Goal: Transaction & Acquisition: Sell product/service

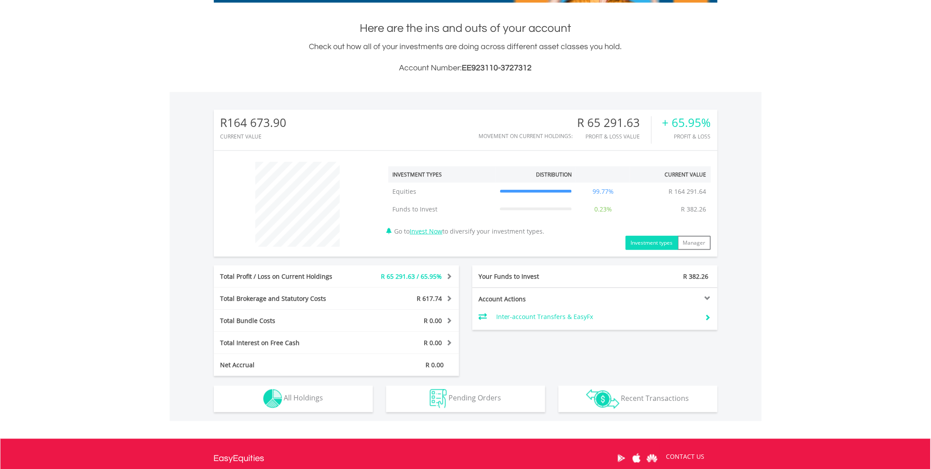
scroll to position [180, 0]
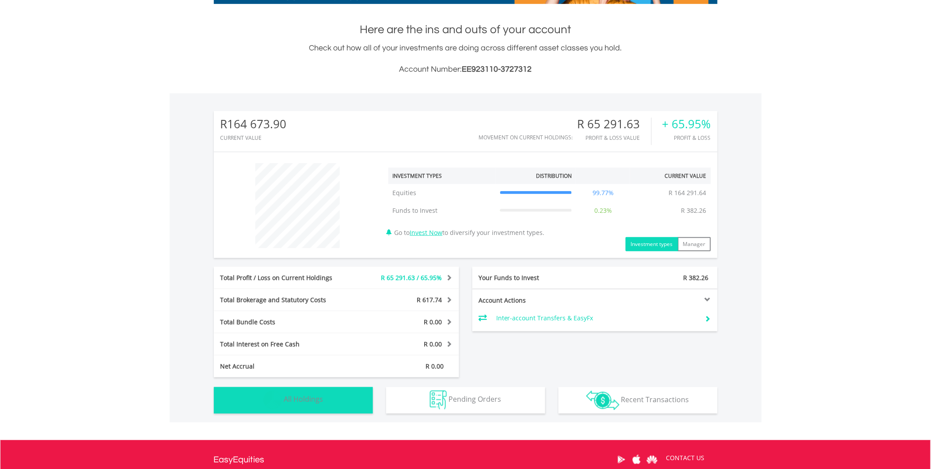
click at [336, 402] on button "Holdings All Holdings" at bounding box center [293, 400] width 159 height 27
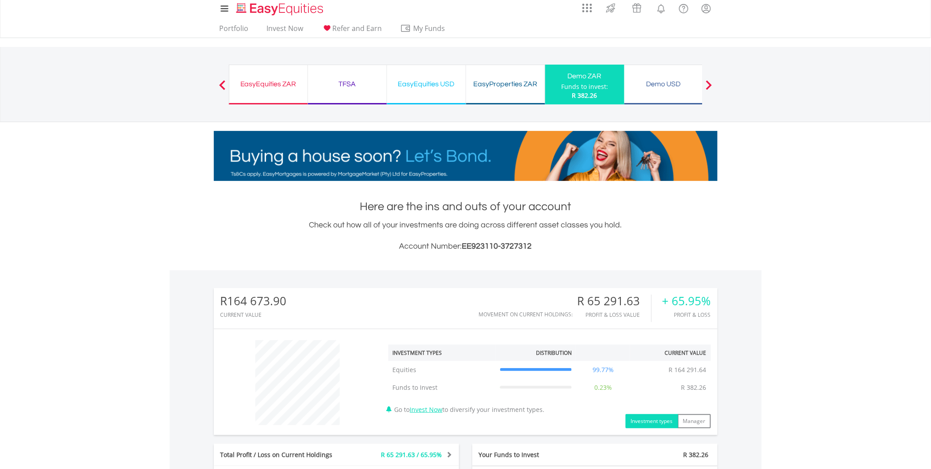
scroll to position [0, 0]
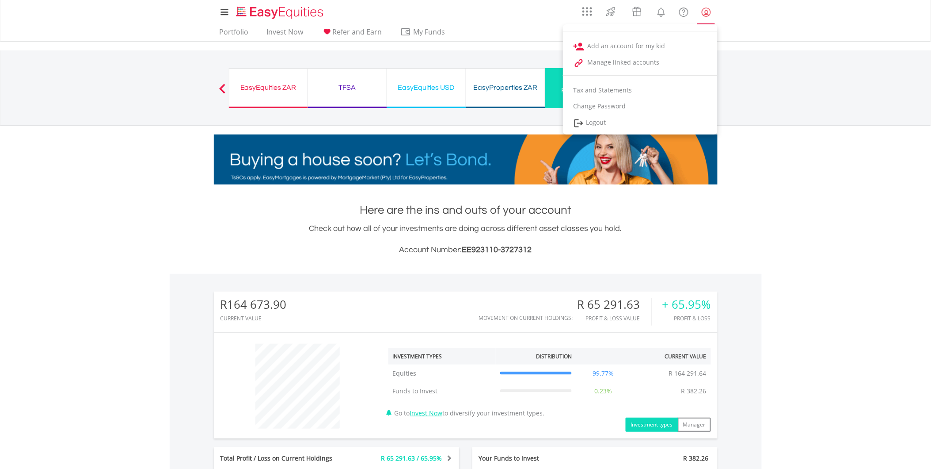
click at [709, 15] on lord-icon "My Profile" at bounding box center [706, 12] width 11 height 11
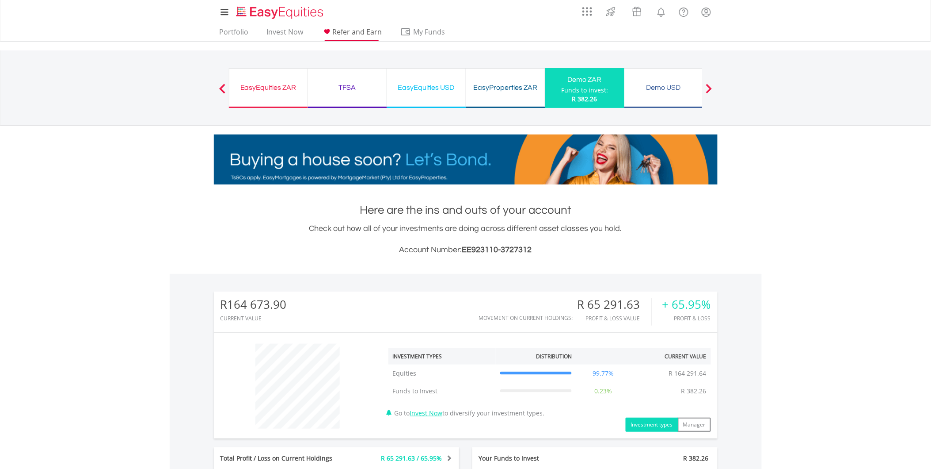
click at [363, 30] on span "Refer and Earn" at bounding box center [358, 32] width 50 height 10
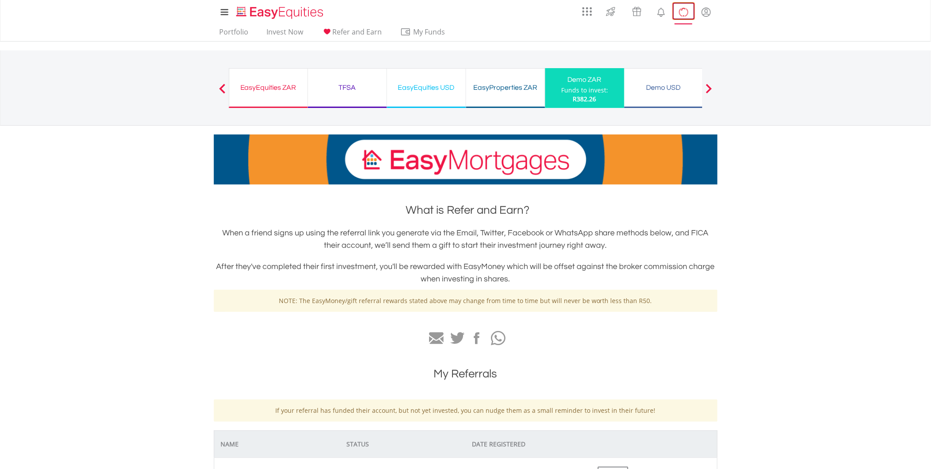
click at [681, 11] on lord-icon "FAQ's and Support" at bounding box center [683, 12] width 11 height 11
click at [352, 34] on span "Refer and Earn" at bounding box center [358, 32] width 50 height 10
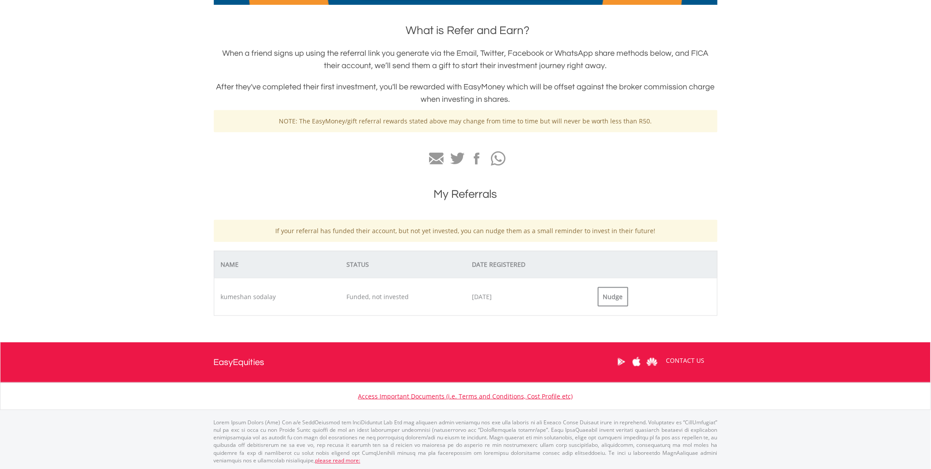
scroll to position [180, 0]
click at [484, 194] on h1 "My Referrals" at bounding box center [466, 194] width 504 height 16
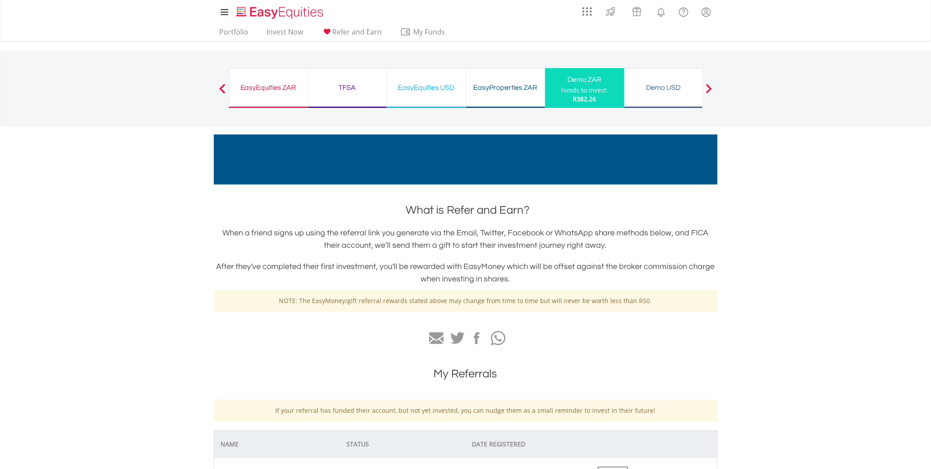
click at [479, 213] on span "What is Refer and Earn?" at bounding box center [468, 209] width 124 height 11
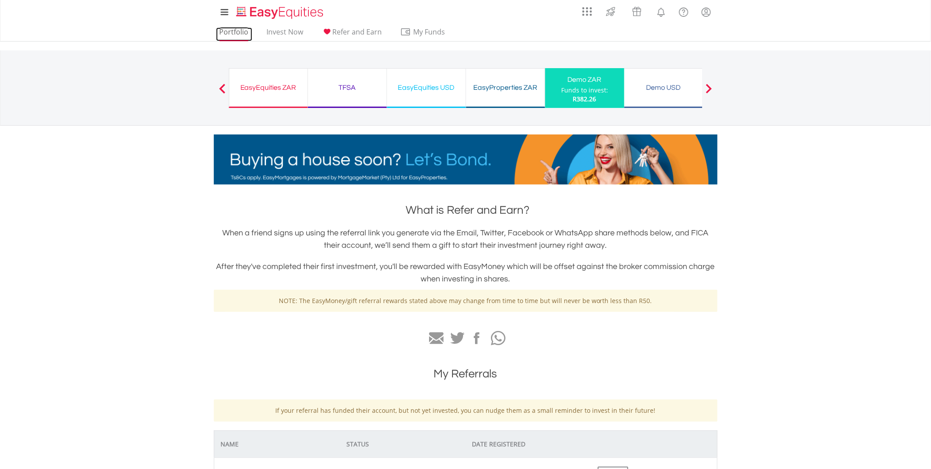
click at [237, 33] on link "Portfolio" at bounding box center [234, 34] width 36 height 14
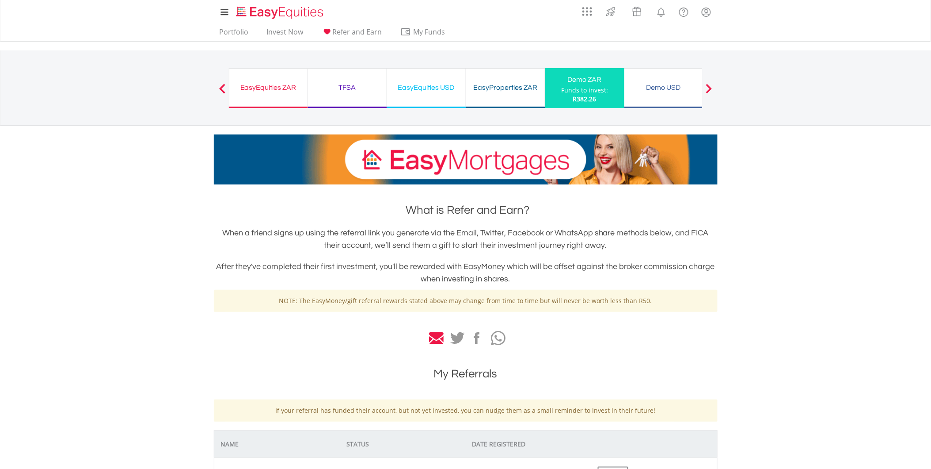
click at [431, 340] on icon at bounding box center [437, 338] width 15 height 12
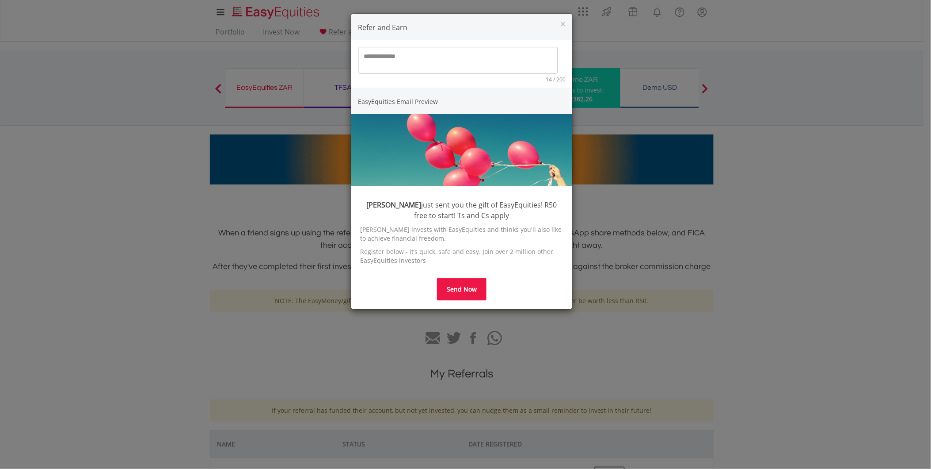
click at [472, 290] on button "Send Now" at bounding box center [462, 289] width 50 height 22
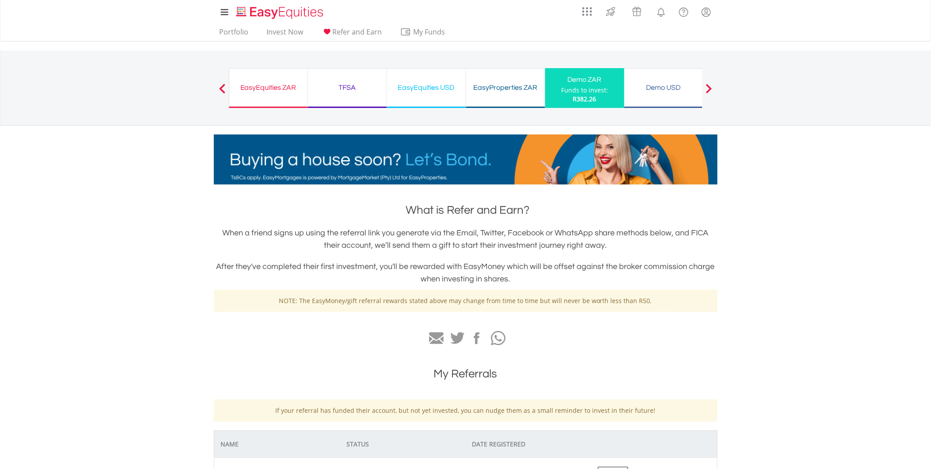
scroll to position [147, 0]
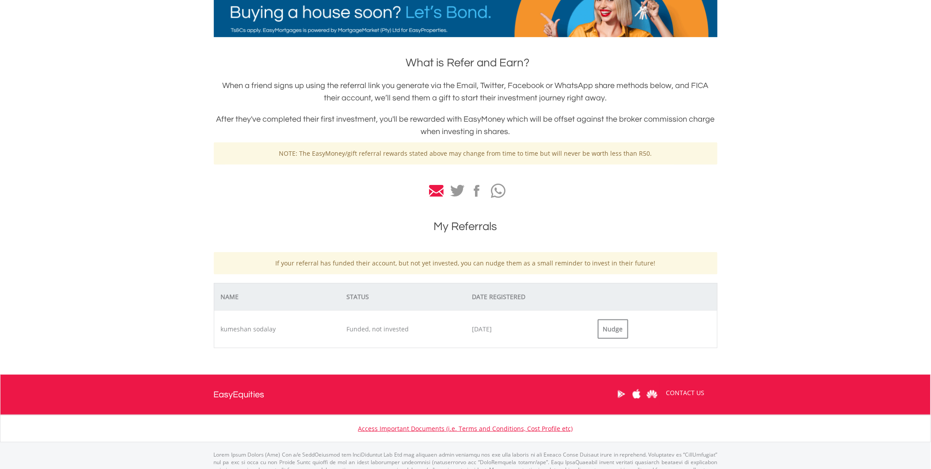
click at [434, 188] on icon at bounding box center [437, 191] width 15 height 12
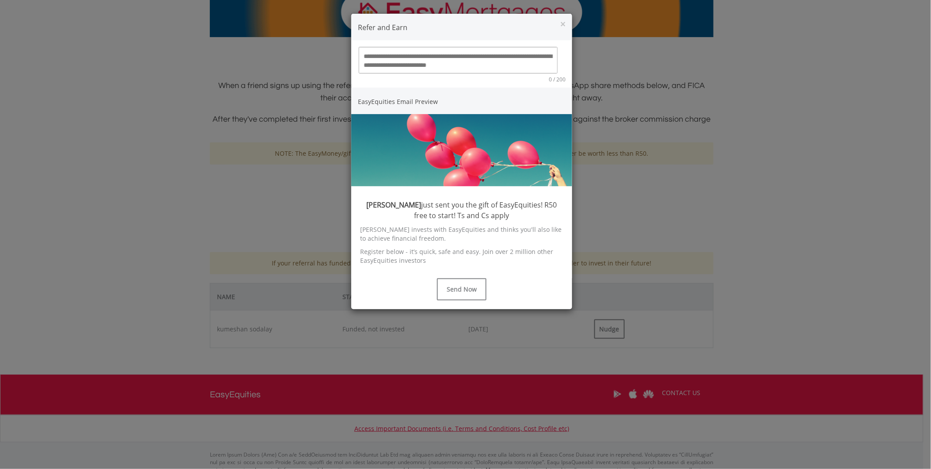
click at [398, 63] on textarea at bounding box center [458, 60] width 199 height 27
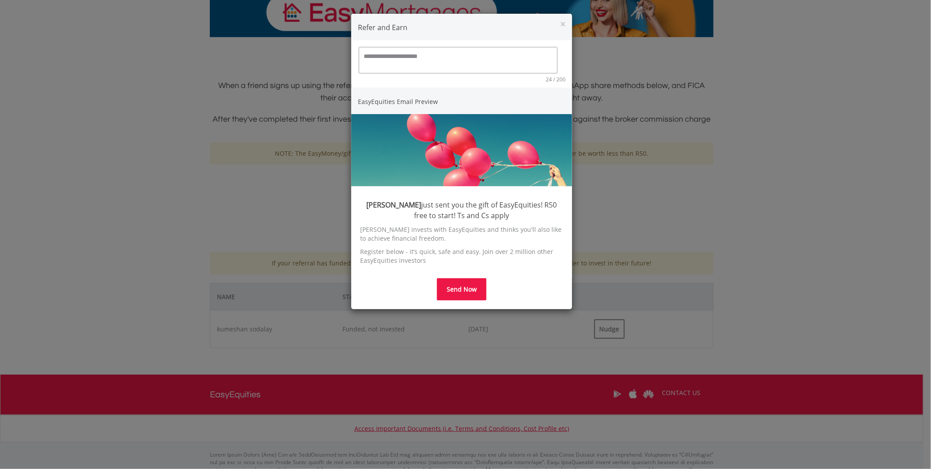
type textarea "**********"
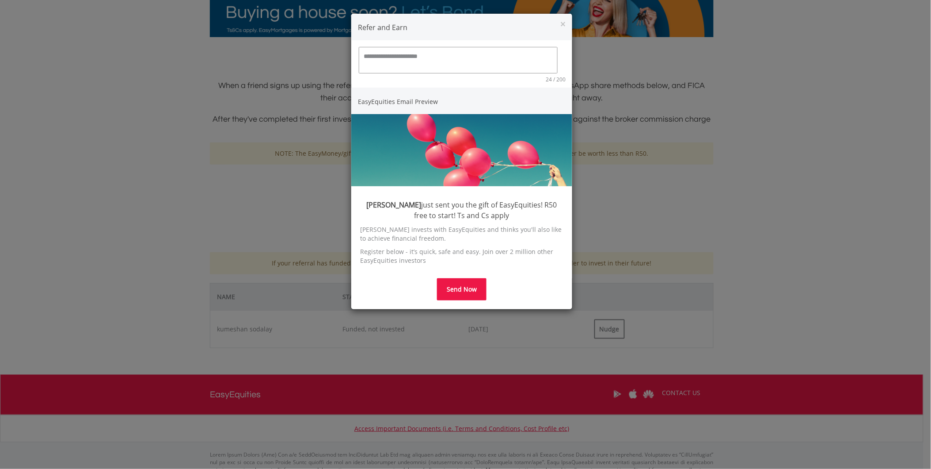
click at [450, 289] on button "Send Now" at bounding box center [462, 289] width 50 height 22
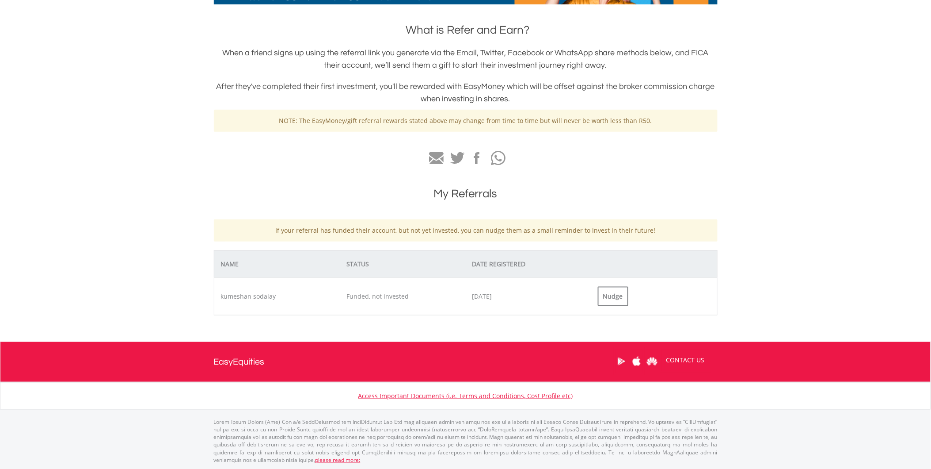
scroll to position [0, 0]
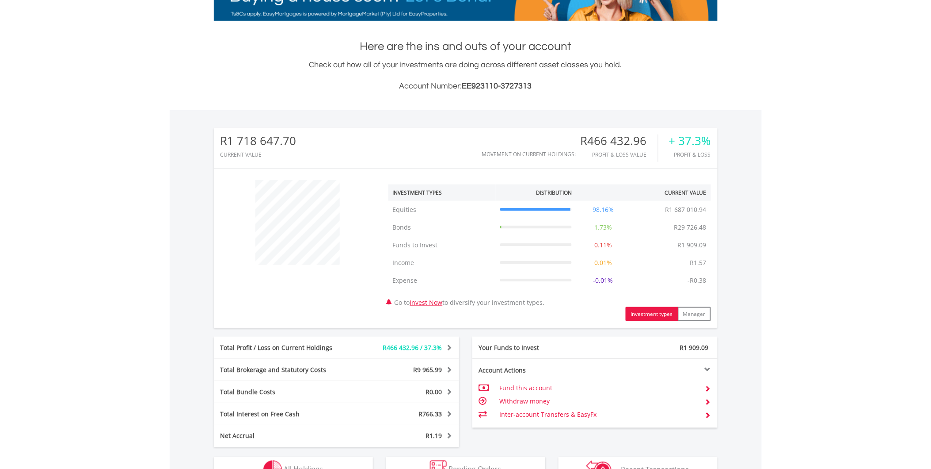
scroll to position [332, 0]
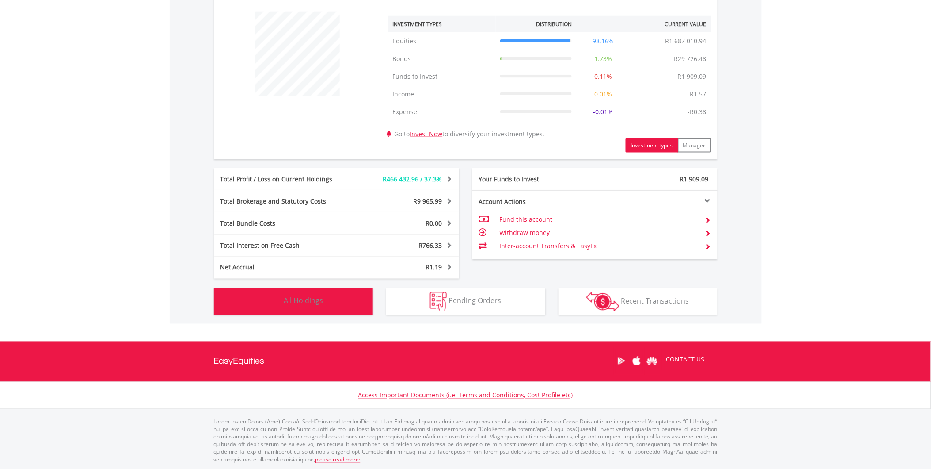
click at [340, 297] on button "Holdings All Holdings" at bounding box center [293, 301] width 159 height 27
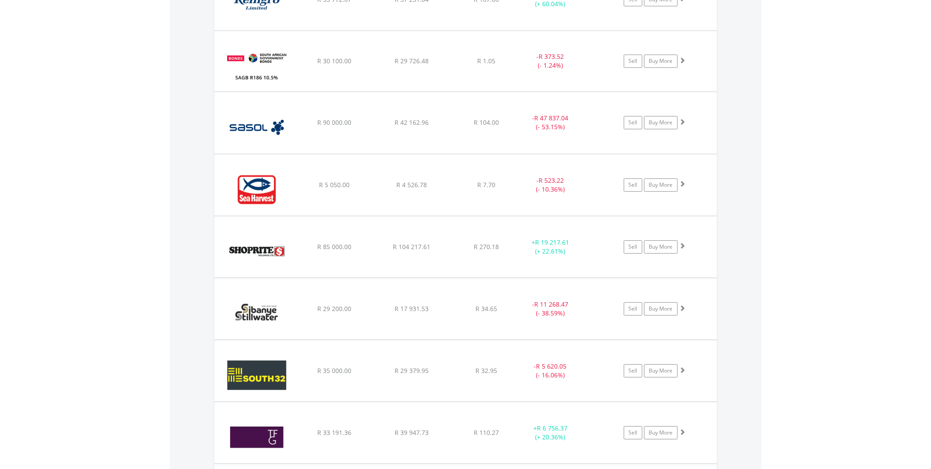
scroll to position [1998, 0]
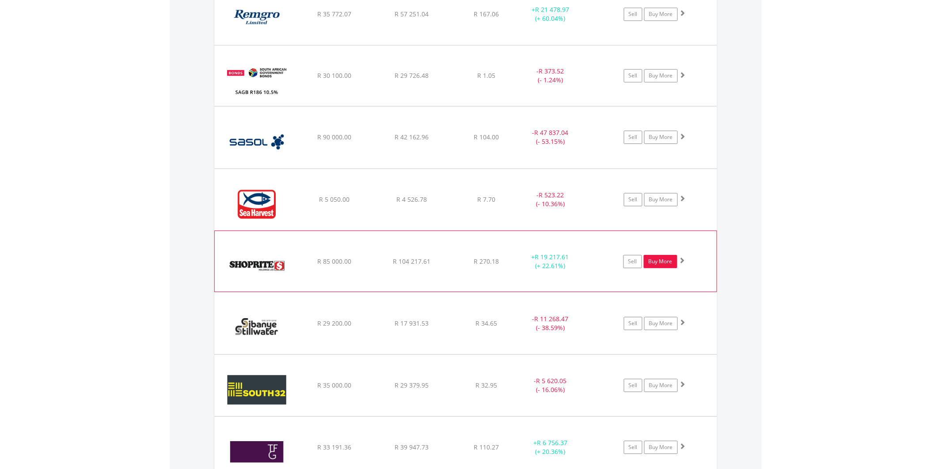
click at [659, 267] on link "Buy More" at bounding box center [661, 261] width 34 height 13
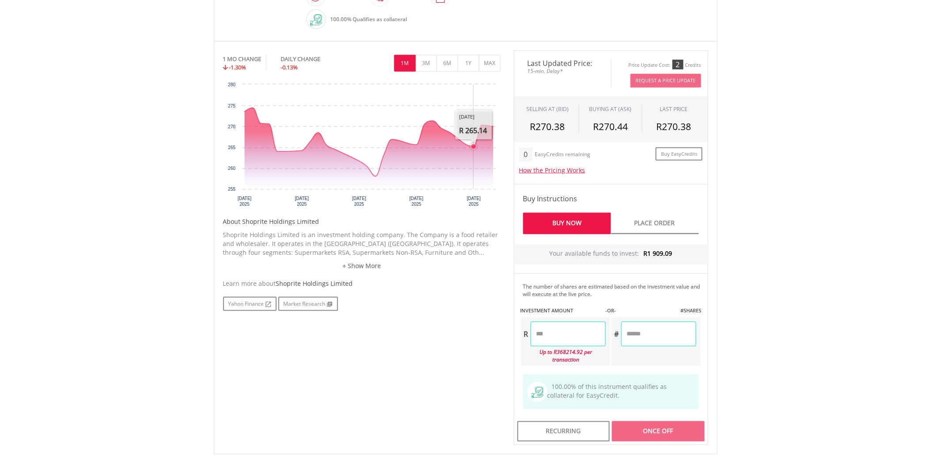
scroll to position [196, 0]
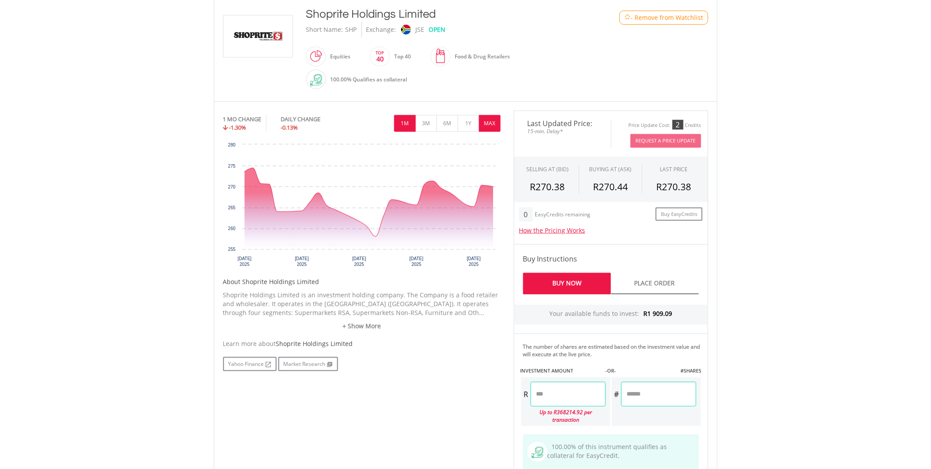
click at [489, 127] on button "MAX" at bounding box center [490, 123] width 22 height 17
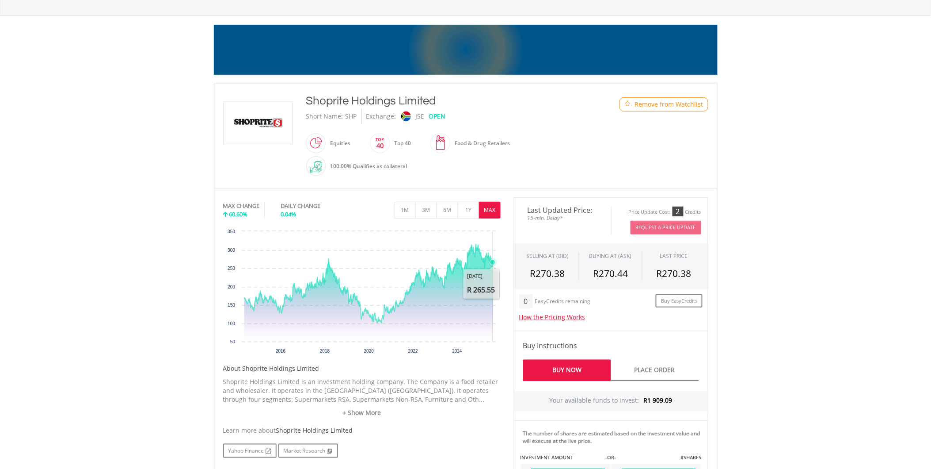
scroll to position [98, 0]
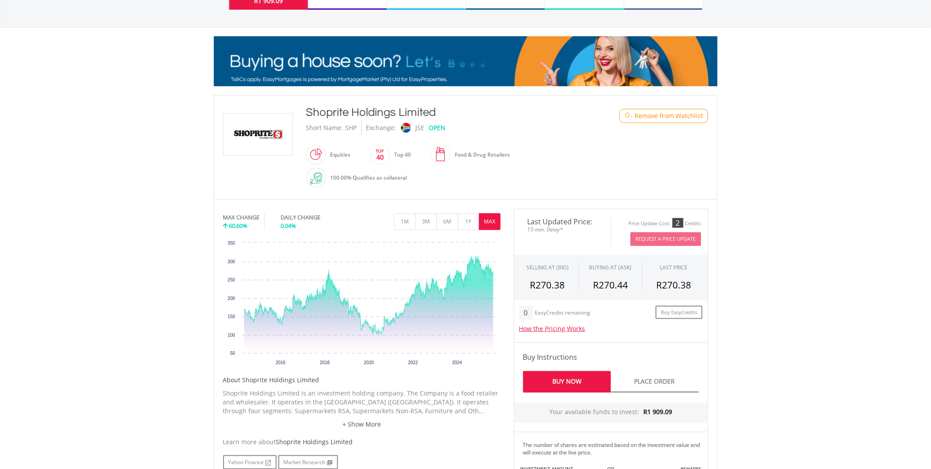
drag, startPoint x: 441, startPoint y: 113, endPoint x: 309, endPoint y: 109, distance: 132.7
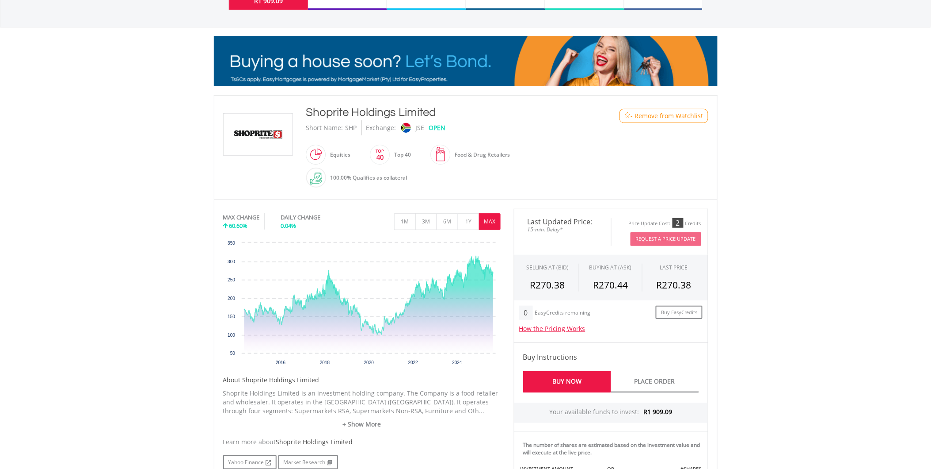
click at [309, 109] on div "Shoprite Holdings Limited" at bounding box center [445, 112] width 278 height 16
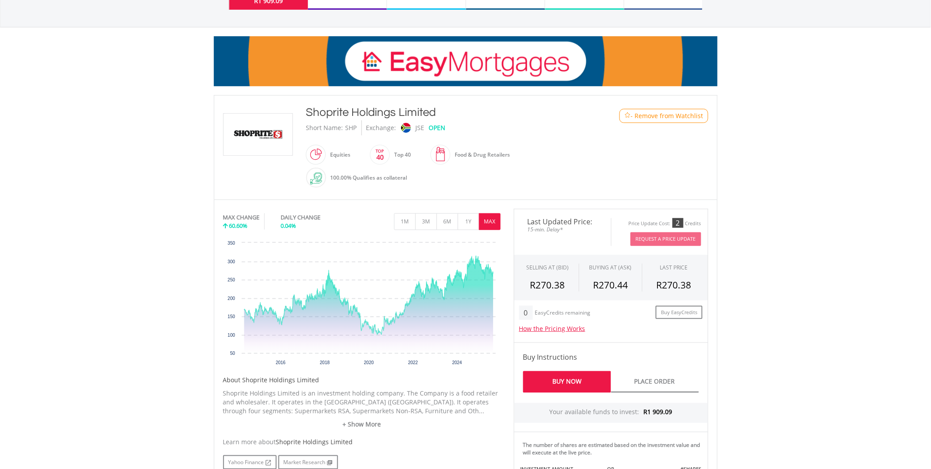
copy div "Shoprite Holdings Limited"
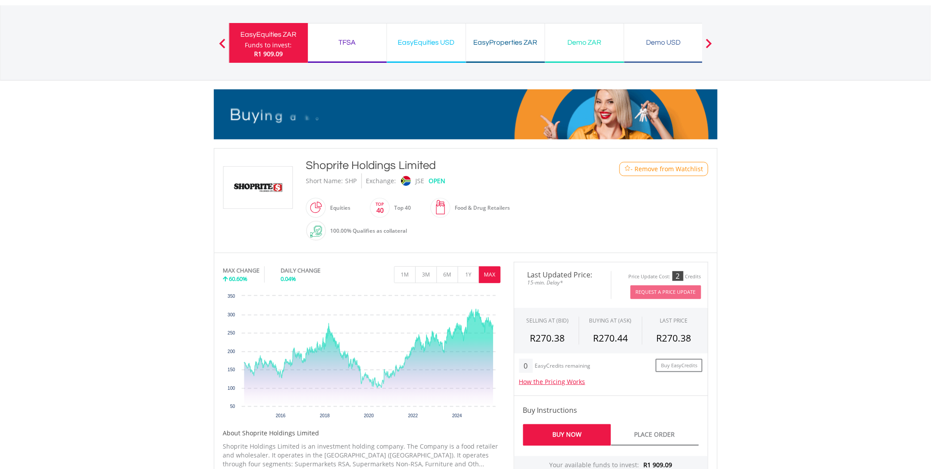
scroll to position [0, 0]
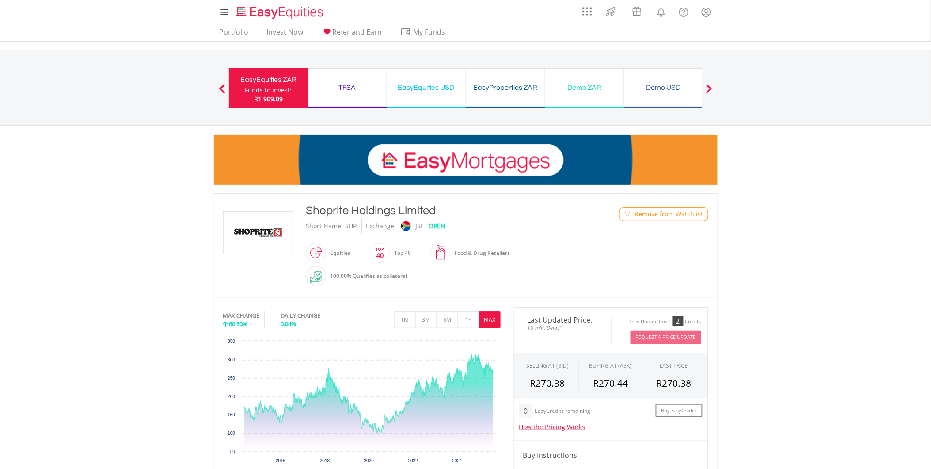
click at [278, 88] on div "Funds to invest:" at bounding box center [268, 90] width 47 height 9
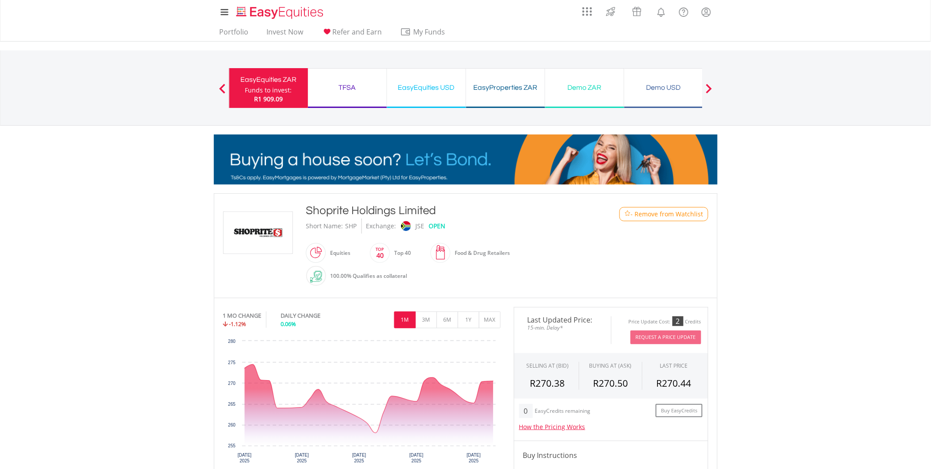
click at [221, 88] on button "Previous" at bounding box center [222, 92] width 18 height 9
click at [243, 32] on link "Portfolio" at bounding box center [234, 34] width 36 height 14
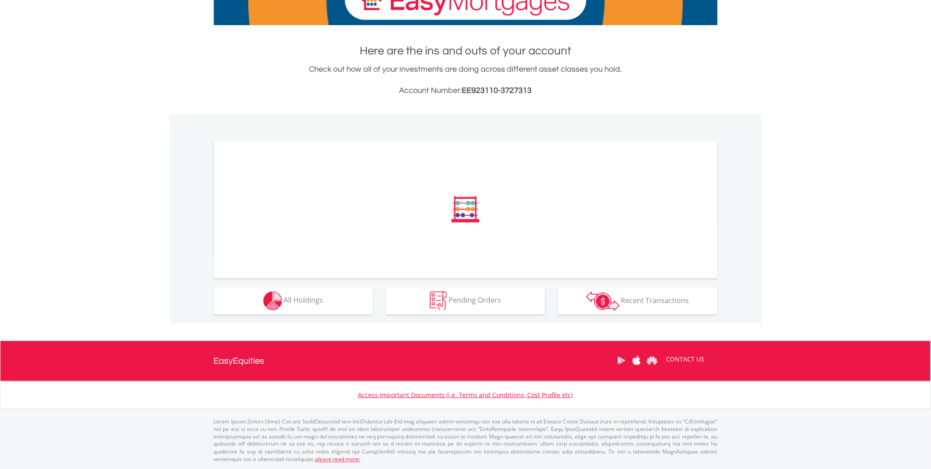
scroll to position [160, 0]
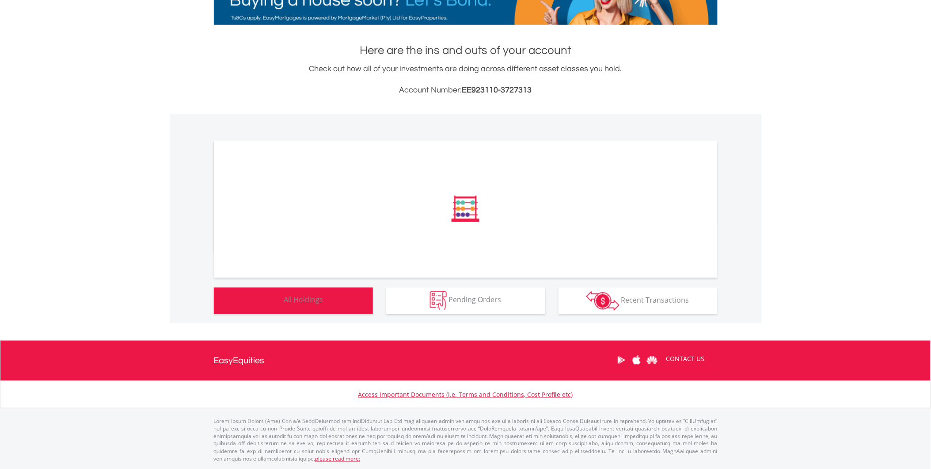
click at [339, 299] on button "Holdings All Holdings" at bounding box center [293, 300] width 159 height 27
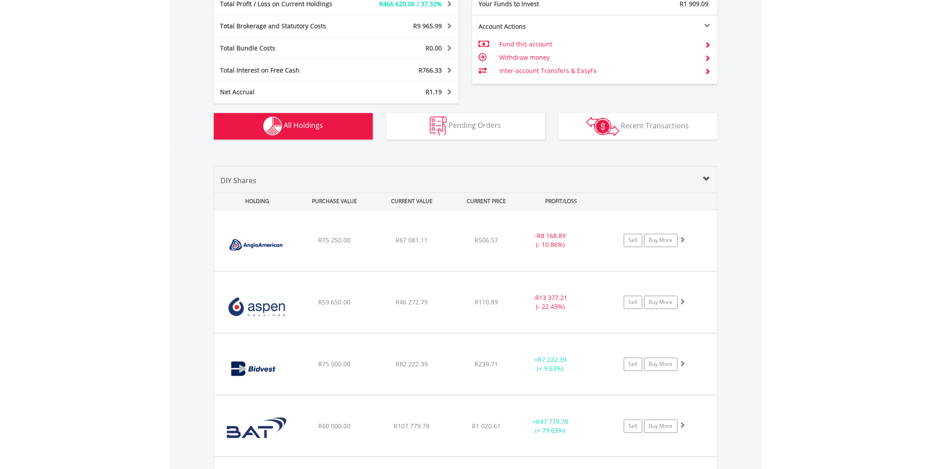
scroll to position [525, 0]
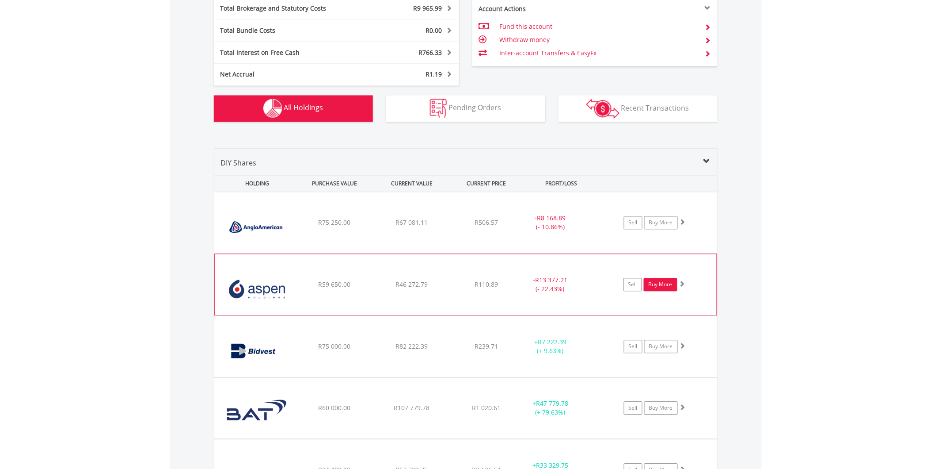
click at [655, 286] on link "Buy More" at bounding box center [661, 284] width 34 height 13
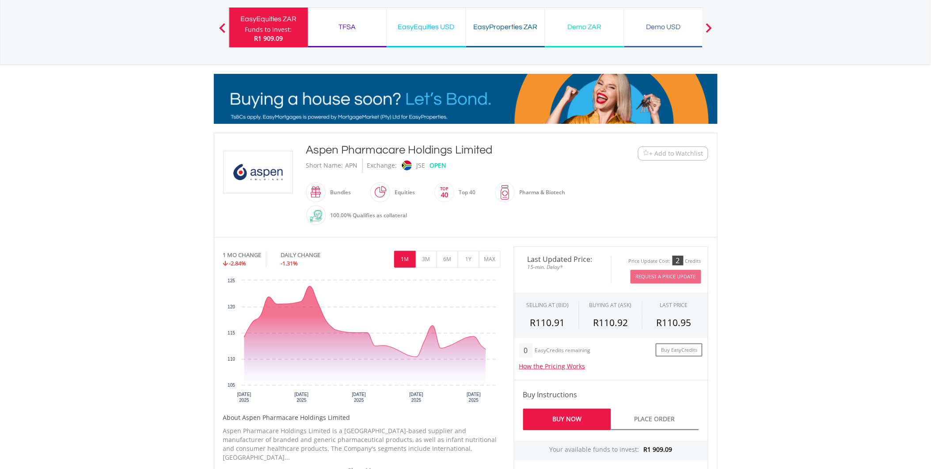
scroll to position [98, 0]
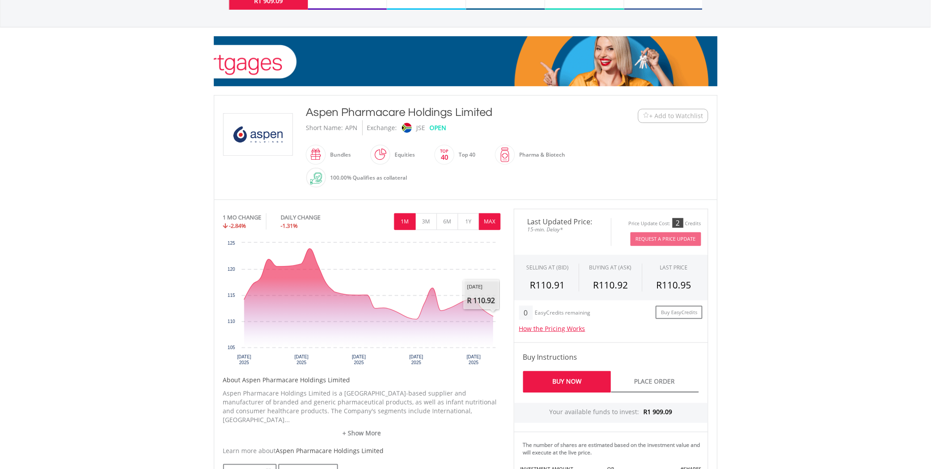
click at [485, 222] on button "MAX" at bounding box center [490, 221] width 22 height 17
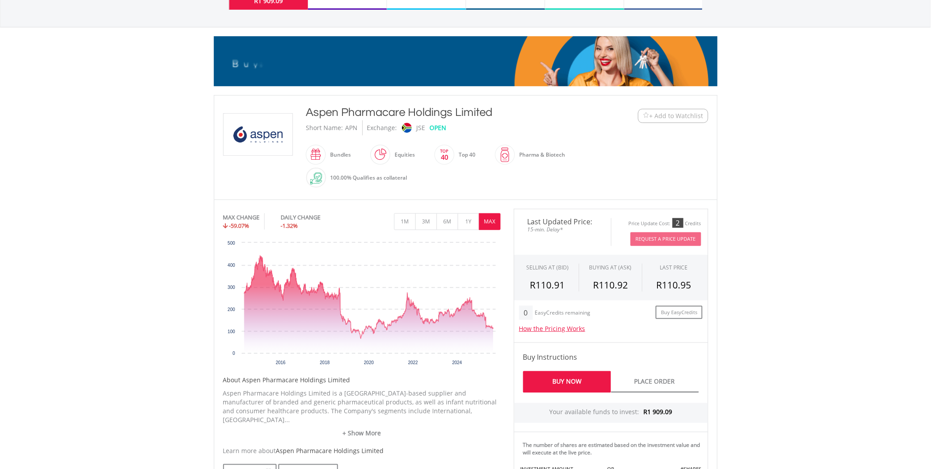
drag, startPoint x: 503, startPoint y: 111, endPoint x: 304, endPoint y: 109, distance: 198.5
click at [304, 109] on div "Aspen Pharmacare Holdings Limited Short Name: APN Exchange: JSE OPEN Bundles" at bounding box center [445, 147] width 291 height 86
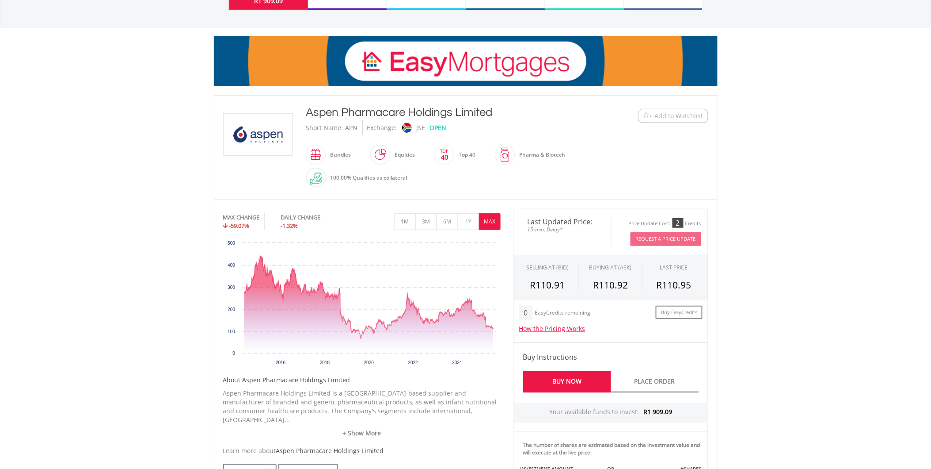
drag, startPoint x: 304, startPoint y: 109, endPoint x: 324, endPoint y: 111, distance: 19.5
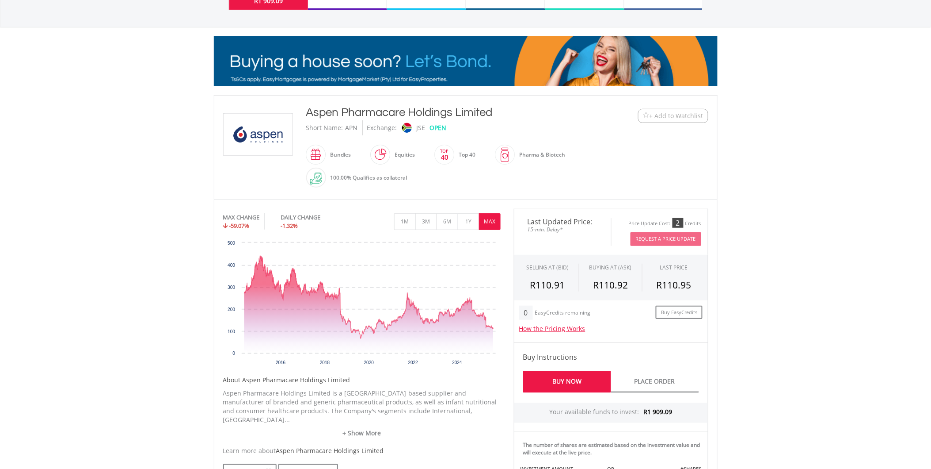
copy div "Aspen Pharmacare Holdings Limited"
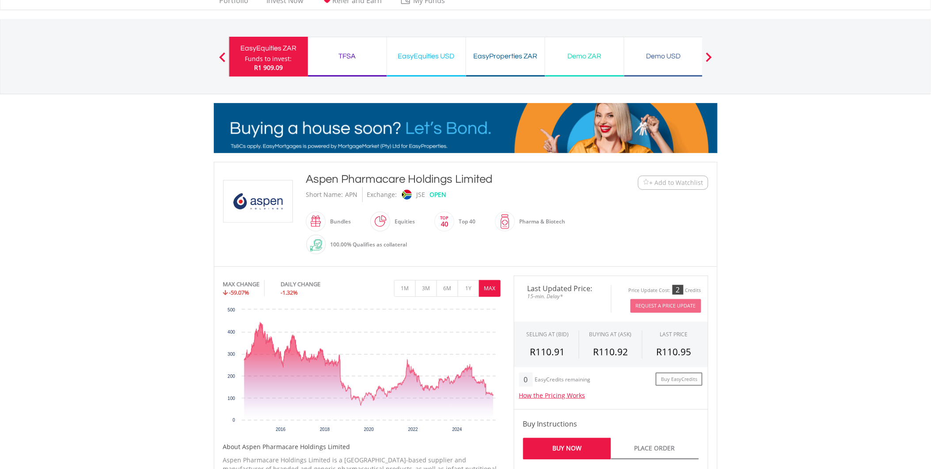
scroll to position [0, 0]
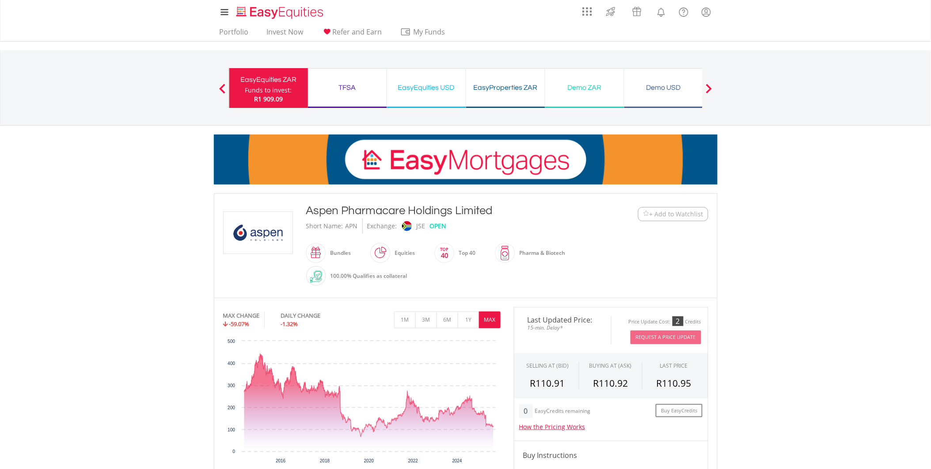
click at [278, 93] on div "Funds to invest:" at bounding box center [268, 90] width 47 height 9
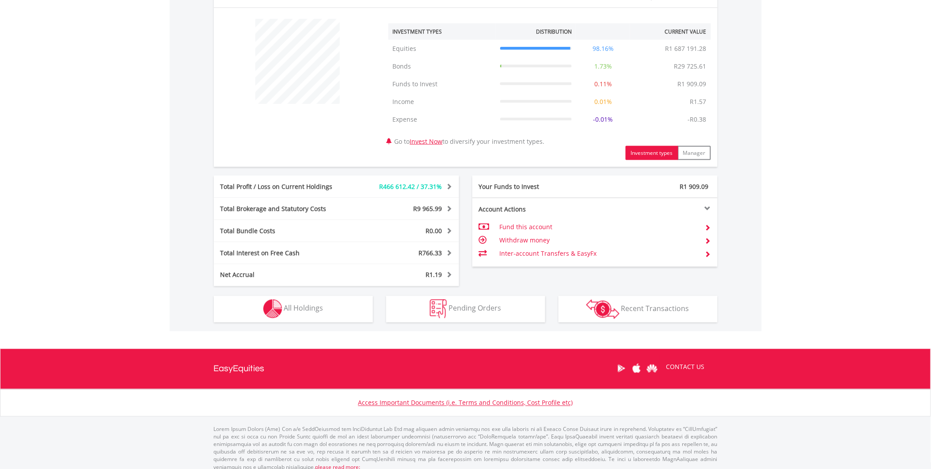
scroll to position [332, 0]
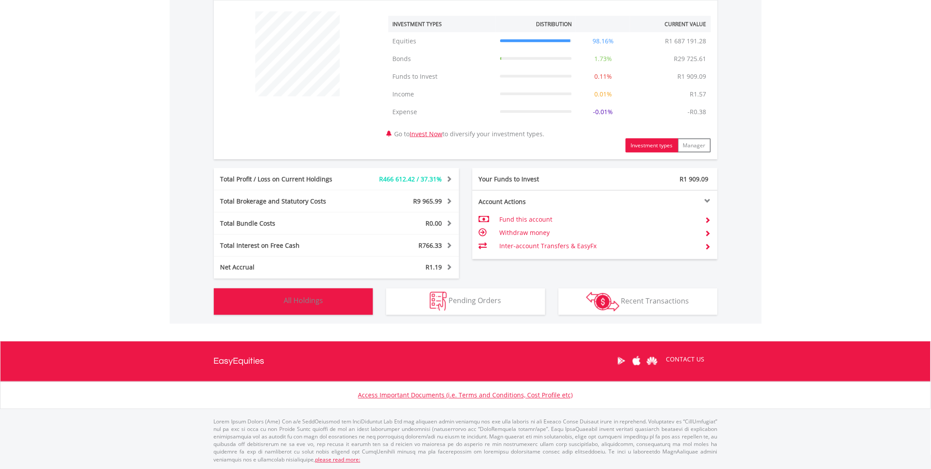
click at [311, 299] on span "All Holdings" at bounding box center [303, 301] width 39 height 10
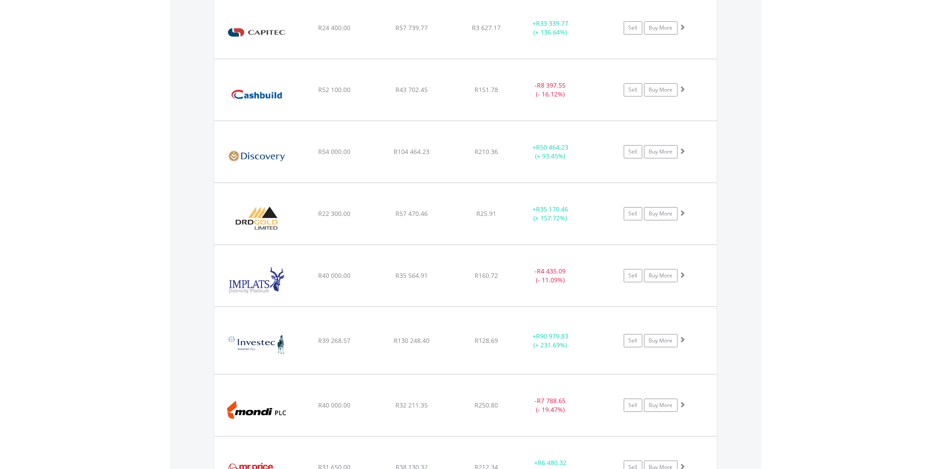
scroll to position [1016, 0]
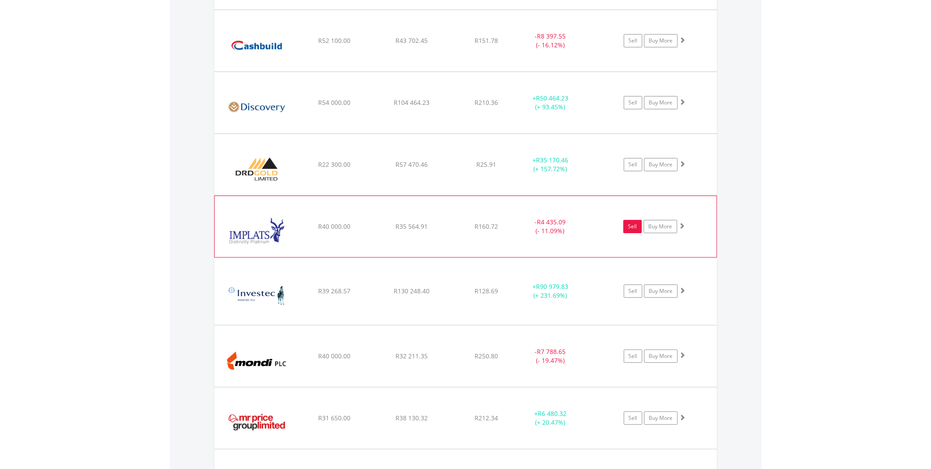
click at [639, 229] on link "Sell" at bounding box center [633, 226] width 19 height 13
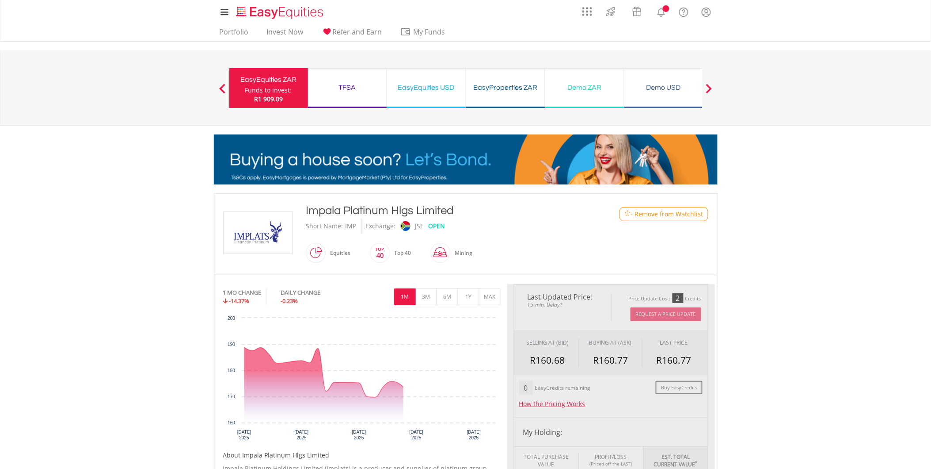
type input "********"
type input "******"
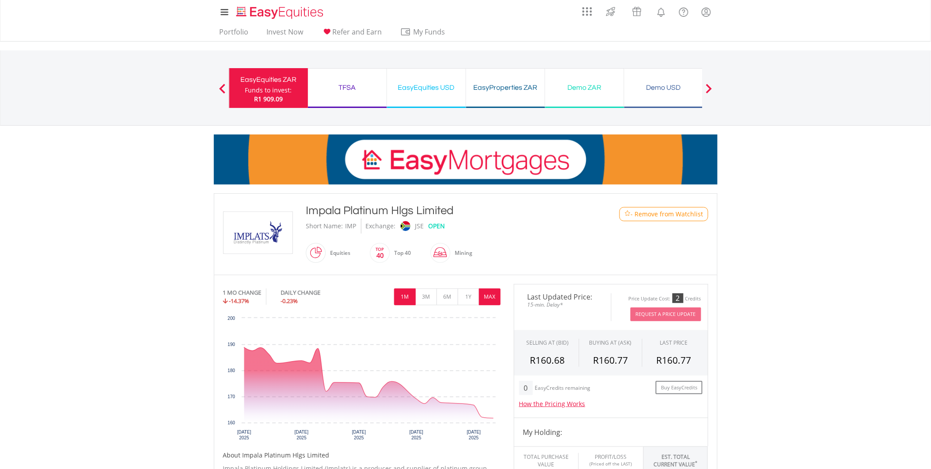
click at [496, 297] on button "MAX" at bounding box center [490, 296] width 22 height 17
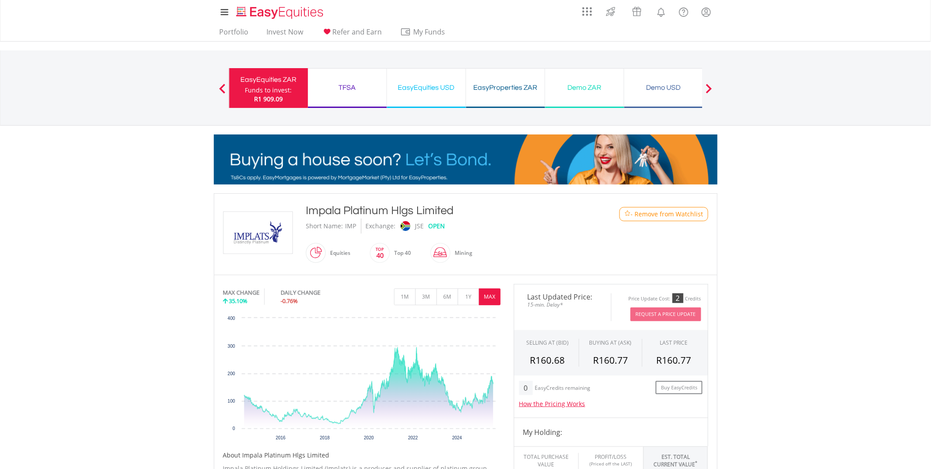
drag, startPoint x: 466, startPoint y: 210, endPoint x: 297, endPoint y: 209, distance: 168.8
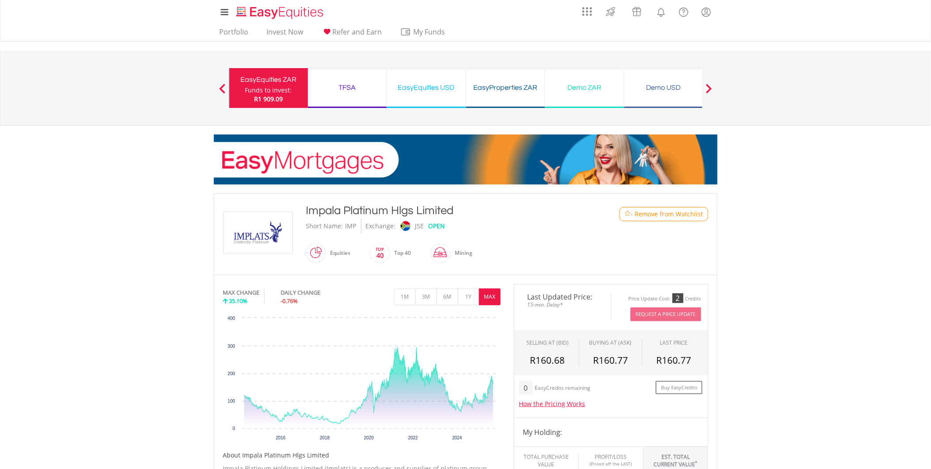
click at [297, 209] on div "﻿ Impala Platinum Hlgs Limited Impala Platinum Hlgs Limited Short Name: IMP Exc…" at bounding box center [466, 233] width 499 height 63
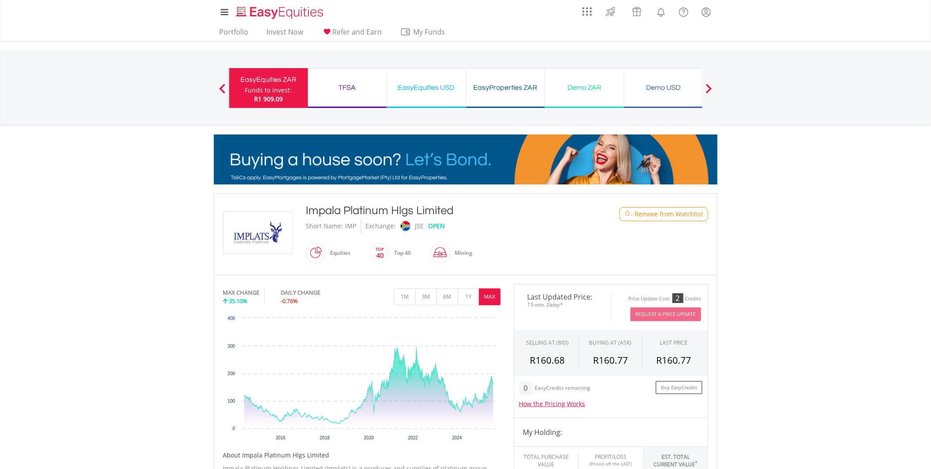
click at [559, 230] on div "Short Name: IMP Exchange: JSE OPEN" at bounding box center [445, 225] width 278 height 15
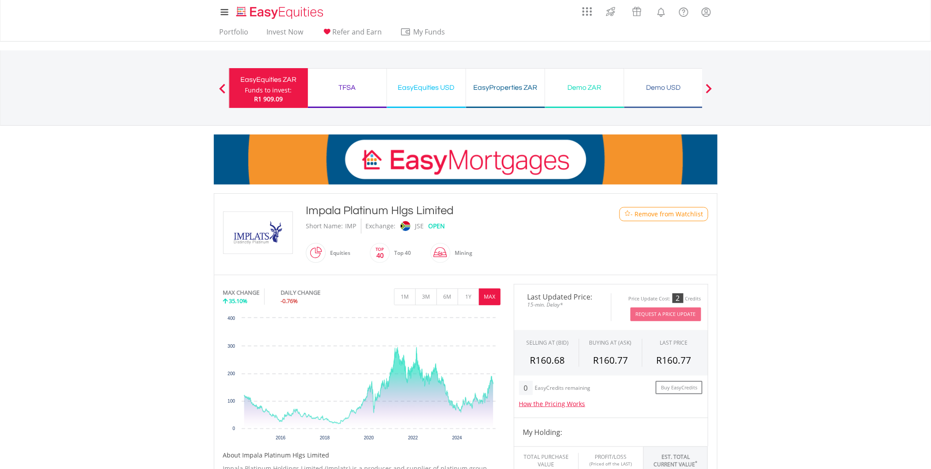
drag, startPoint x: 457, startPoint y: 214, endPoint x: 309, endPoint y: 213, distance: 147.2
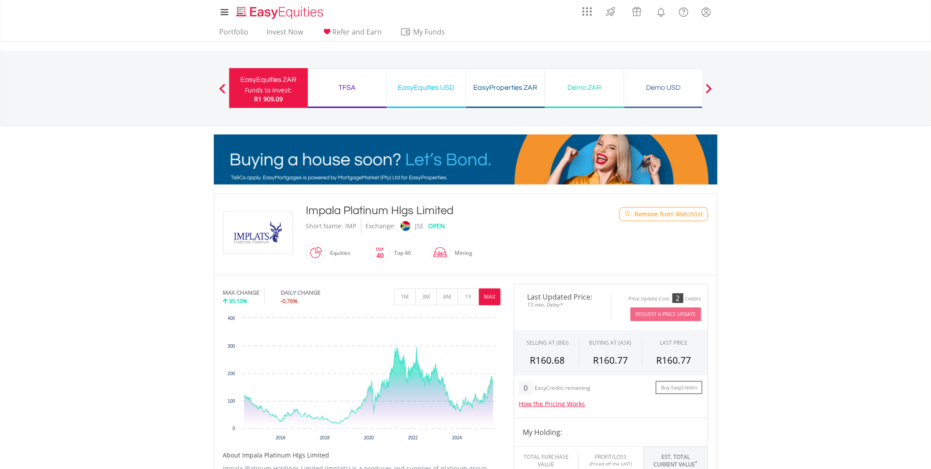
click at [309, 213] on div "Impala Platinum Hlgs Limited" at bounding box center [445, 210] width 278 height 16
click at [453, 214] on div "Impala Platinum Hlgs Limited" at bounding box center [445, 210] width 278 height 16
click at [496, 220] on div "Short Name: IMP Exchange: JSE OPEN" at bounding box center [445, 225] width 278 height 15
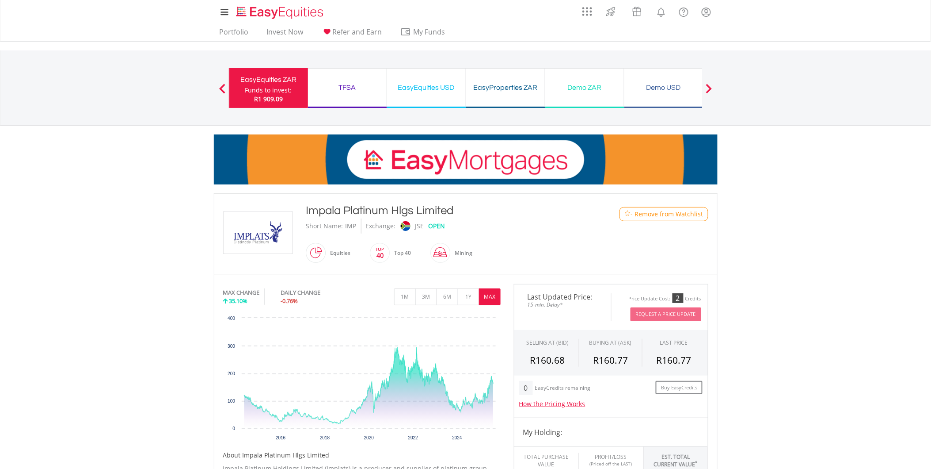
drag, startPoint x: 461, startPoint y: 212, endPoint x: 306, endPoint y: 208, distance: 154.8
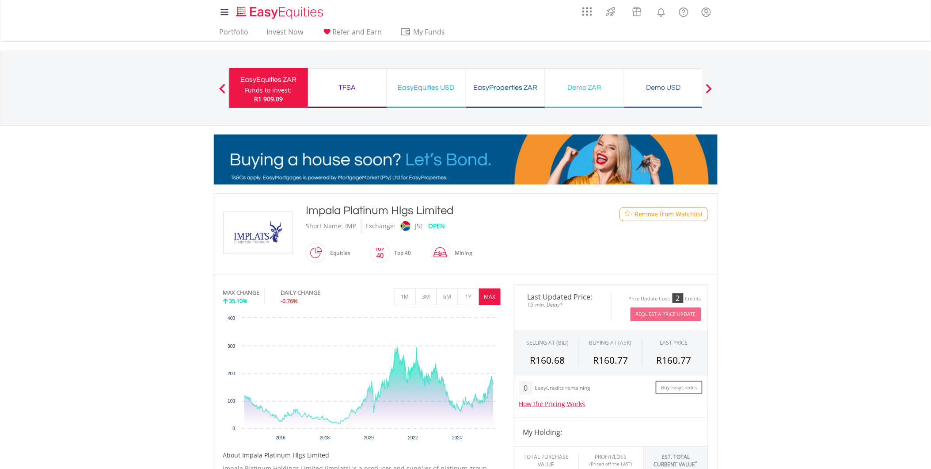
click at [306, 208] on div "Impala Platinum Hlgs Limited" at bounding box center [445, 210] width 278 height 16
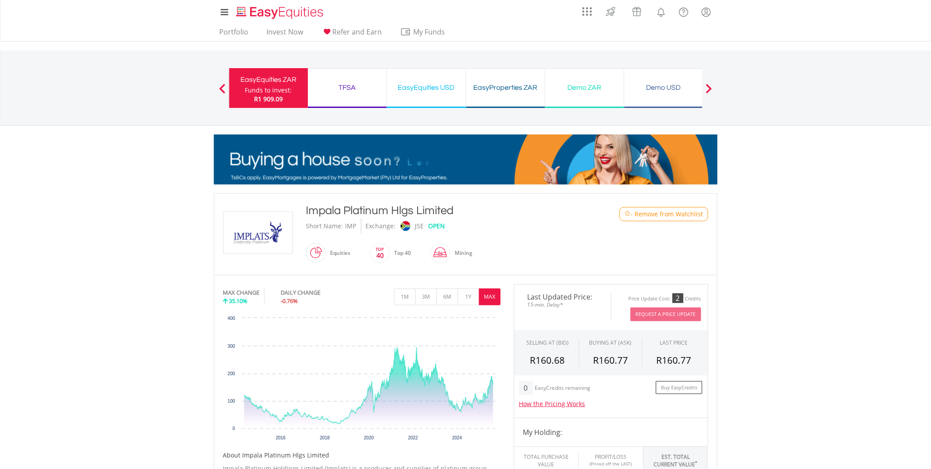
drag, startPoint x: 306, startPoint y: 208, endPoint x: 310, endPoint y: 209, distance: 4.5
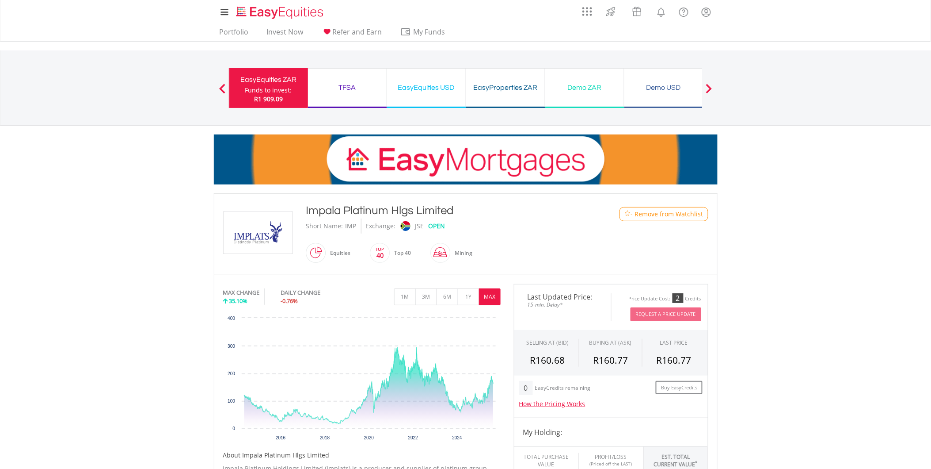
copy div "Impala Platinum Hlgs Limited"
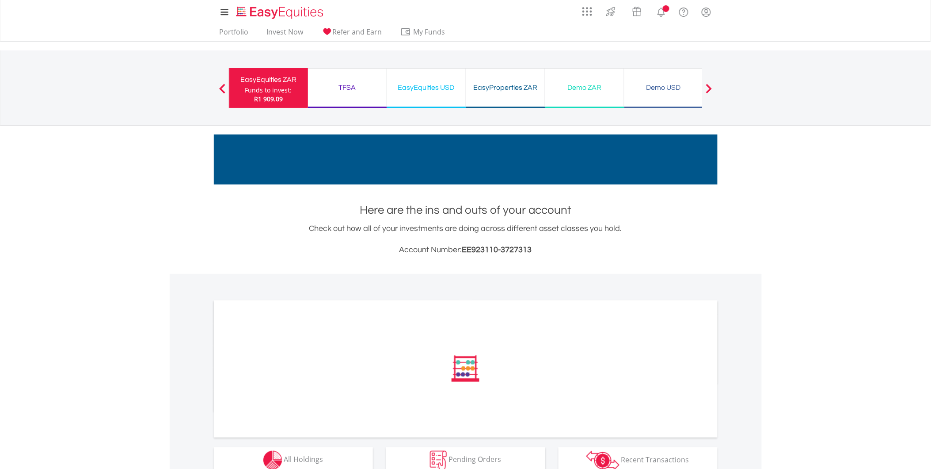
scroll to position [160, 0]
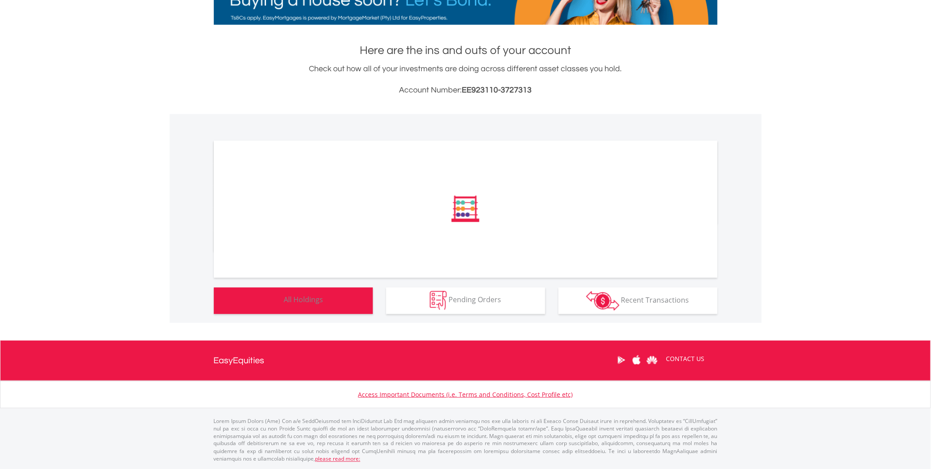
click at [315, 304] on span "All Holdings" at bounding box center [303, 300] width 39 height 10
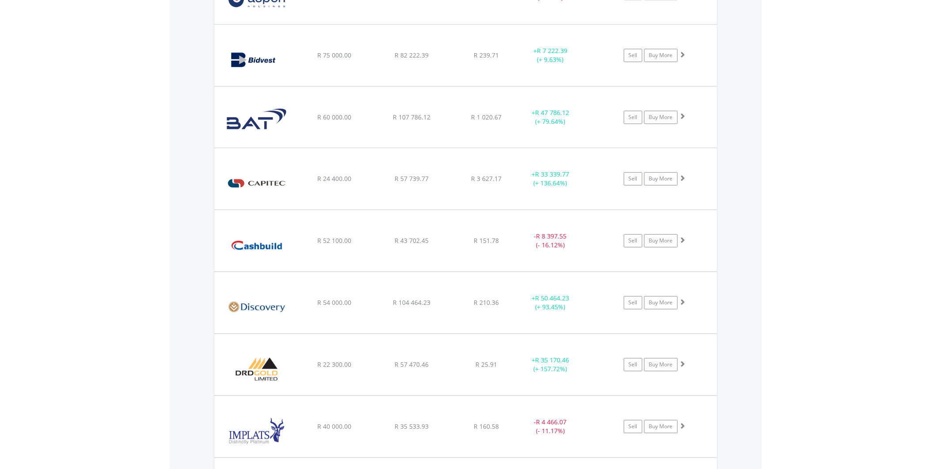
scroll to position [819, 0]
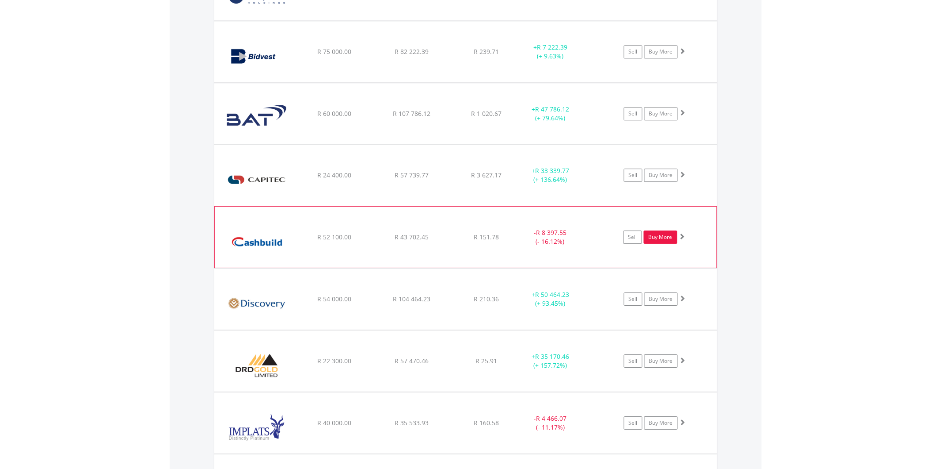
click at [660, 236] on link "Buy More" at bounding box center [661, 236] width 34 height 13
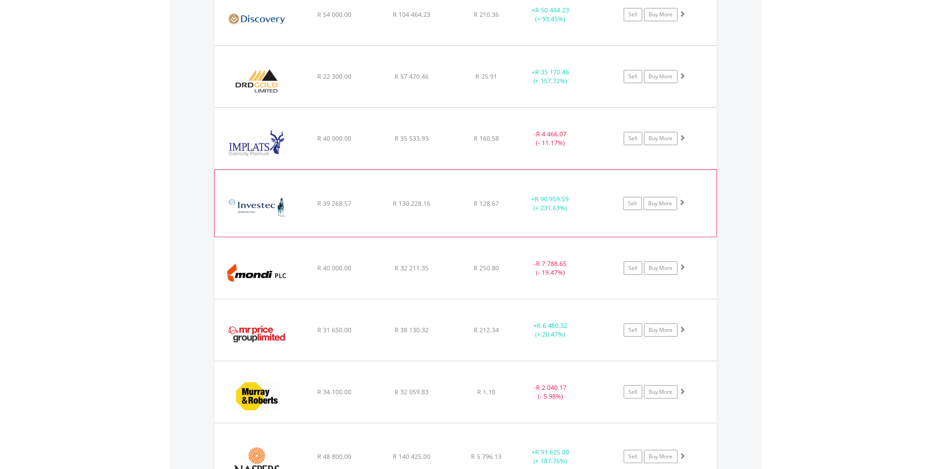
scroll to position [1114, 0]
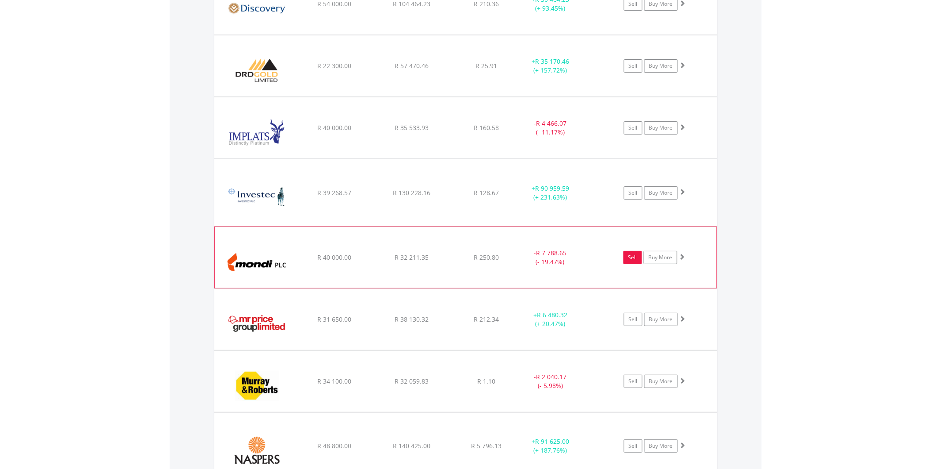
click at [627, 257] on link "Sell" at bounding box center [633, 257] width 19 height 13
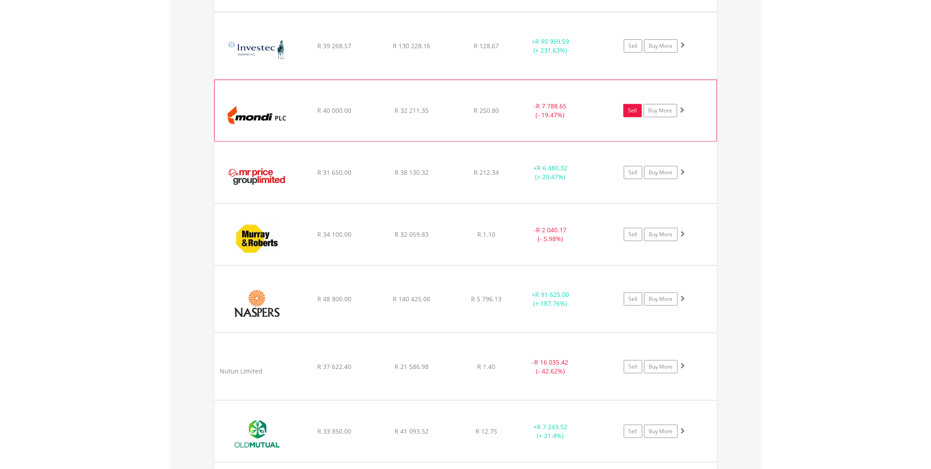
scroll to position [1261, 0]
click at [631, 235] on link "Sell" at bounding box center [633, 233] width 19 height 13
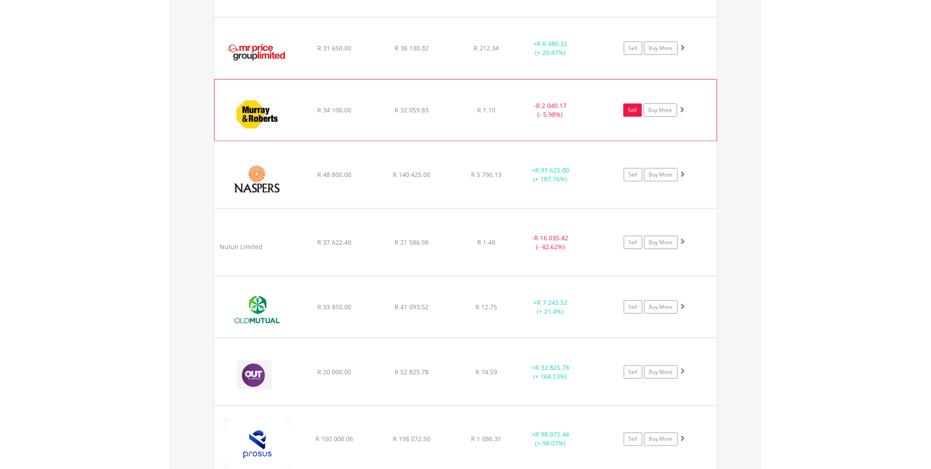
scroll to position [1409, 0]
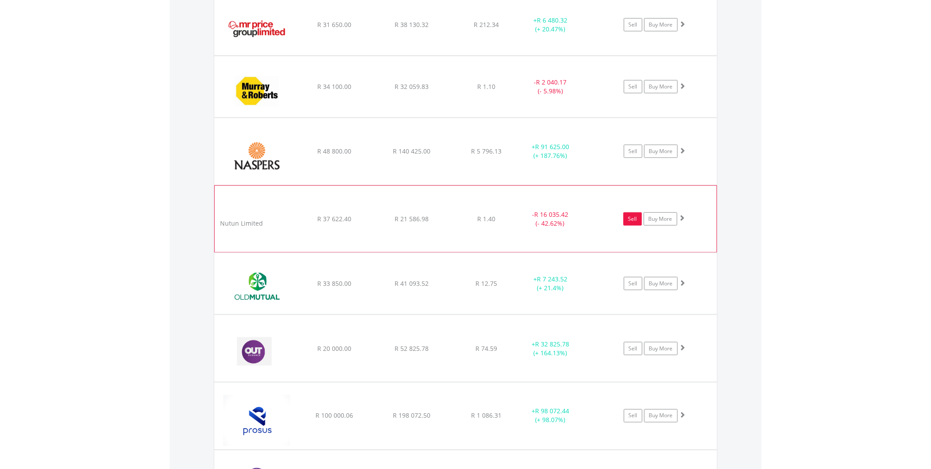
click at [630, 219] on link "Sell" at bounding box center [633, 218] width 19 height 13
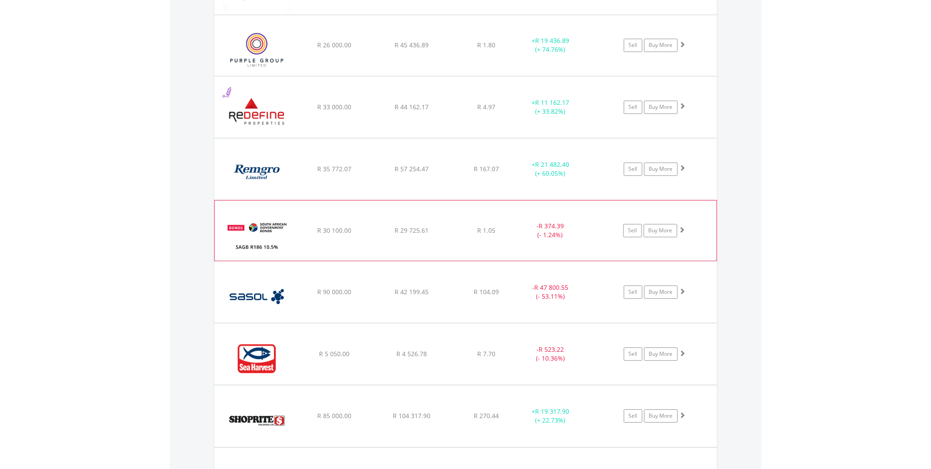
scroll to position [1949, 0]
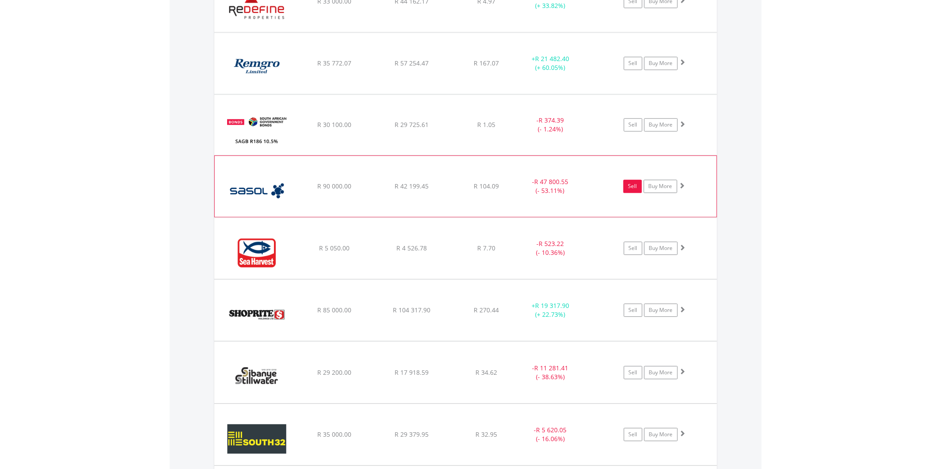
click at [636, 191] on link "Sell" at bounding box center [633, 185] width 19 height 13
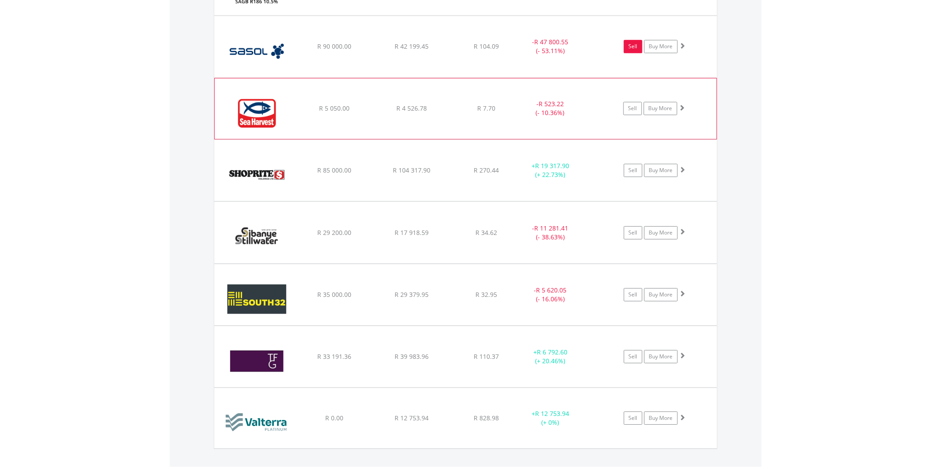
scroll to position [2096, 0]
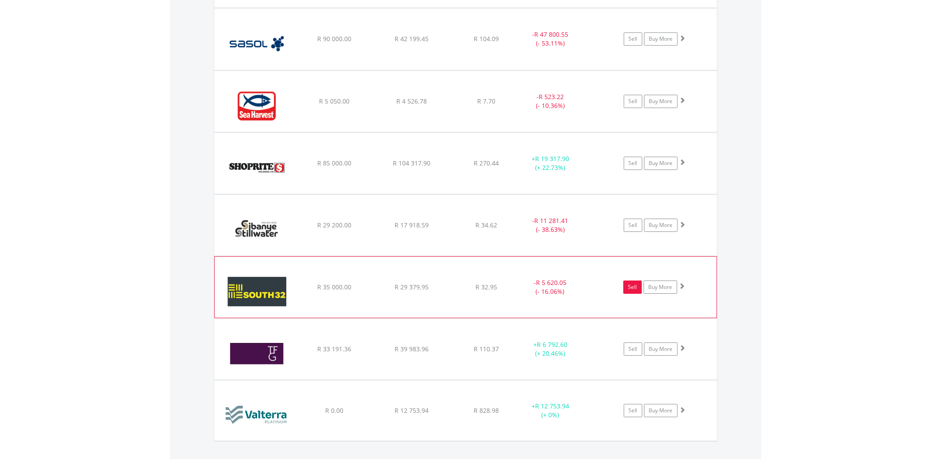
click at [635, 288] on link "Sell" at bounding box center [633, 286] width 19 height 13
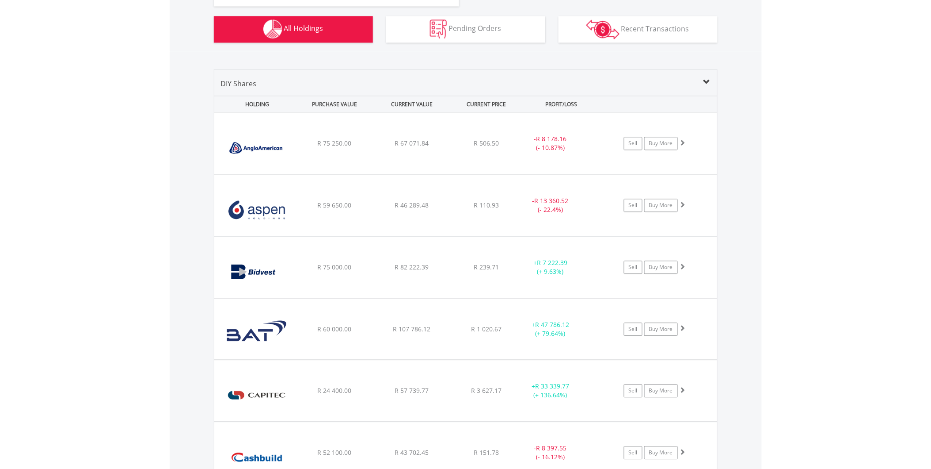
scroll to position [515, 0]
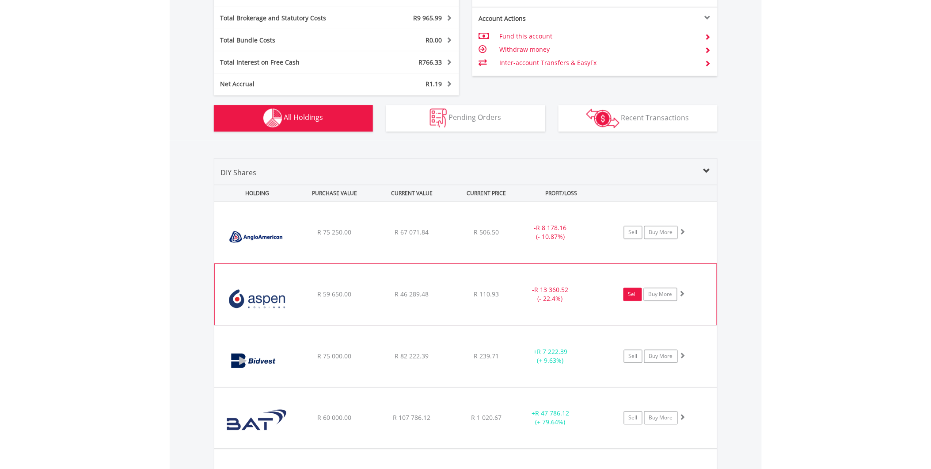
click at [638, 298] on link "Sell" at bounding box center [633, 294] width 19 height 13
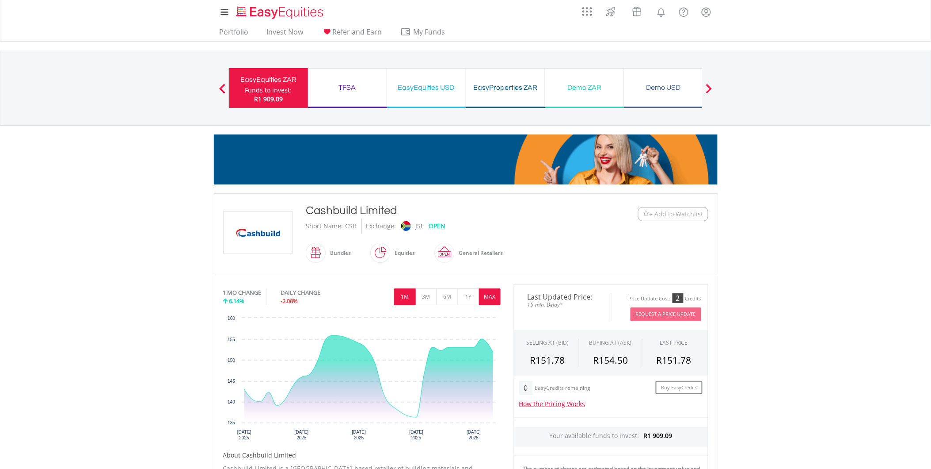
click at [495, 291] on button "MAX" at bounding box center [490, 296] width 22 height 17
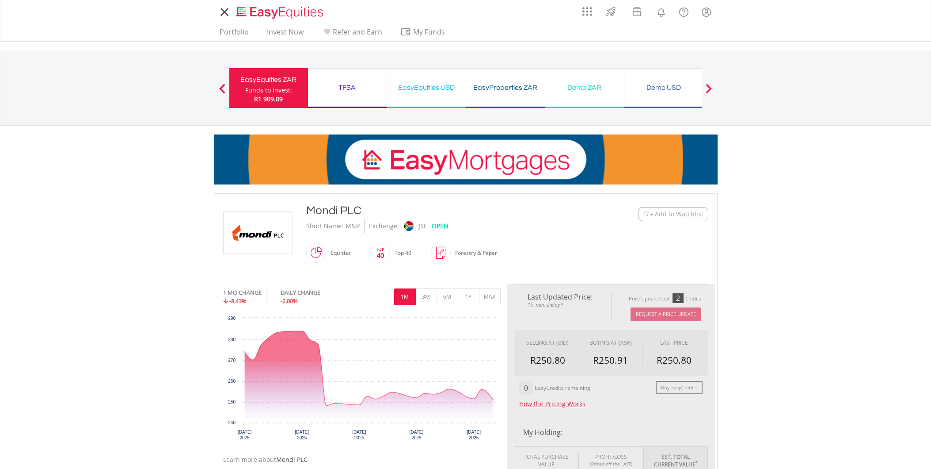
type input "********"
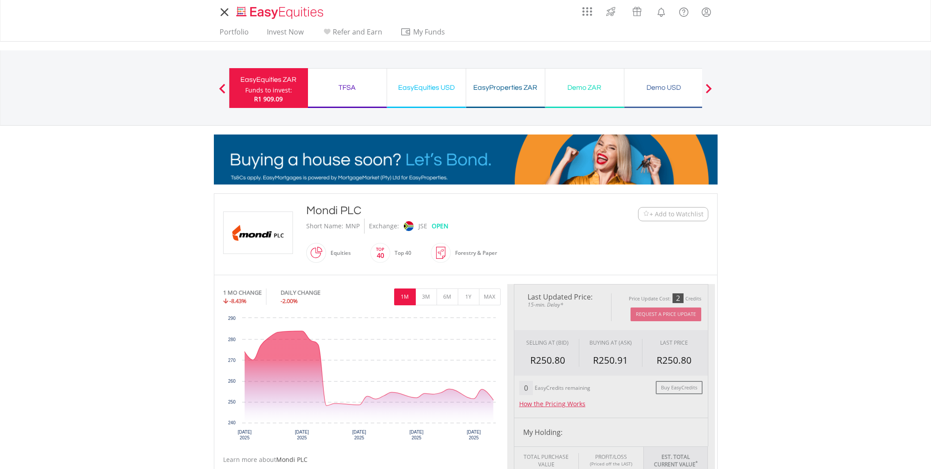
type input "******"
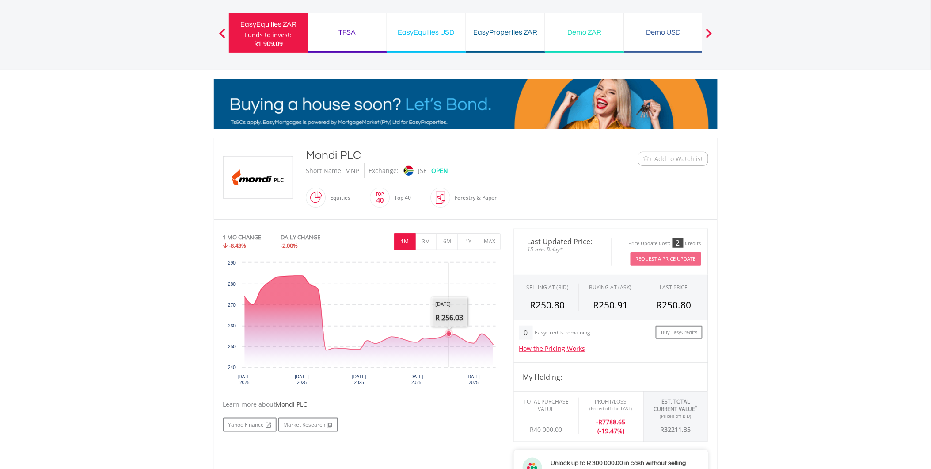
scroll to position [147, 0]
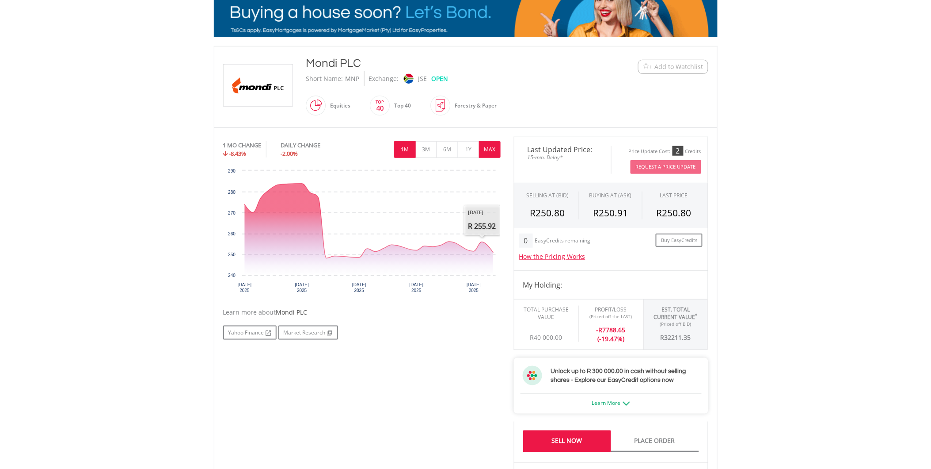
click at [490, 149] on button "MAX" at bounding box center [490, 149] width 22 height 17
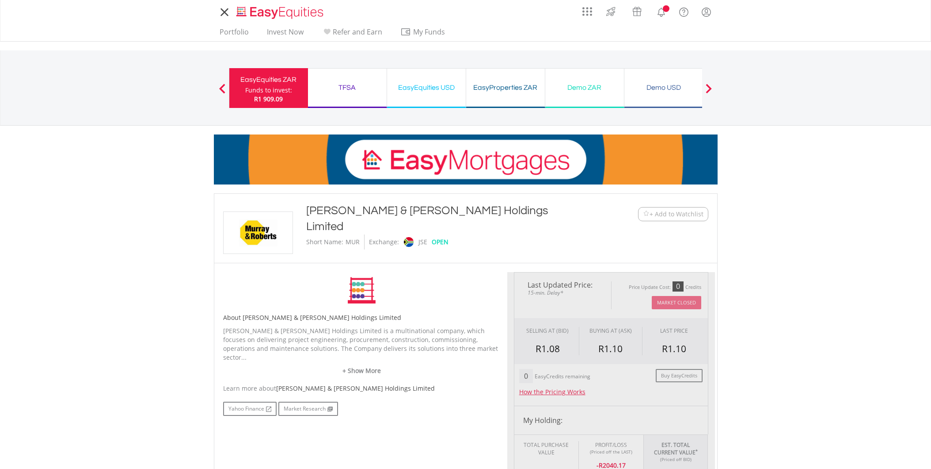
type input "********"
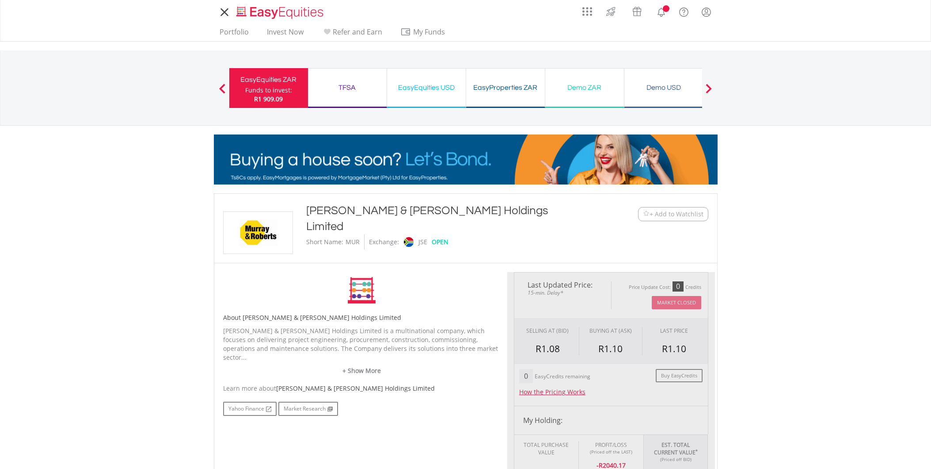
type input "******"
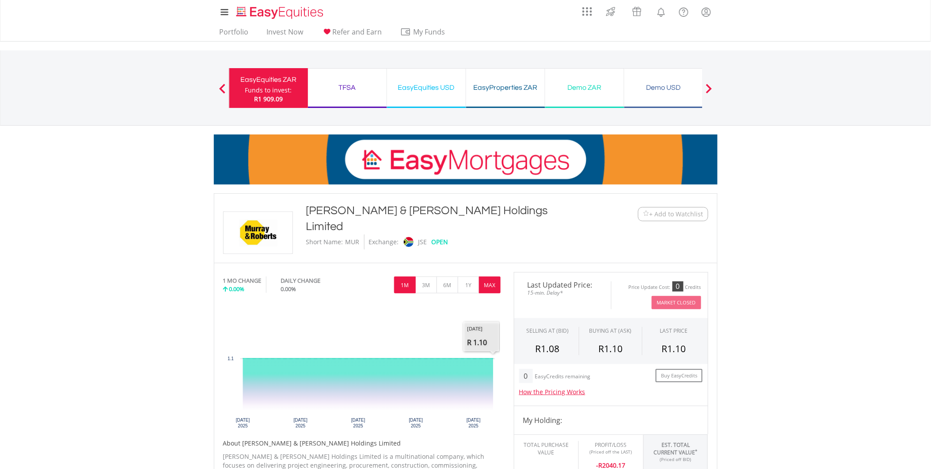
click at [494, 285] on button "MAX" at bounding box center [490, 284] width 22 height 17
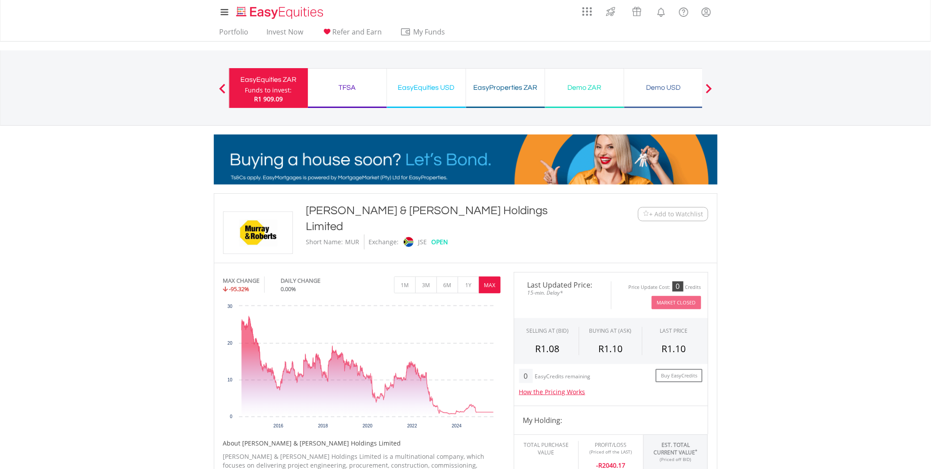
drag, startPoint x: 484, startPoint y: 209, endPoint x: 302, endPoint y: 208, distance: 181.7
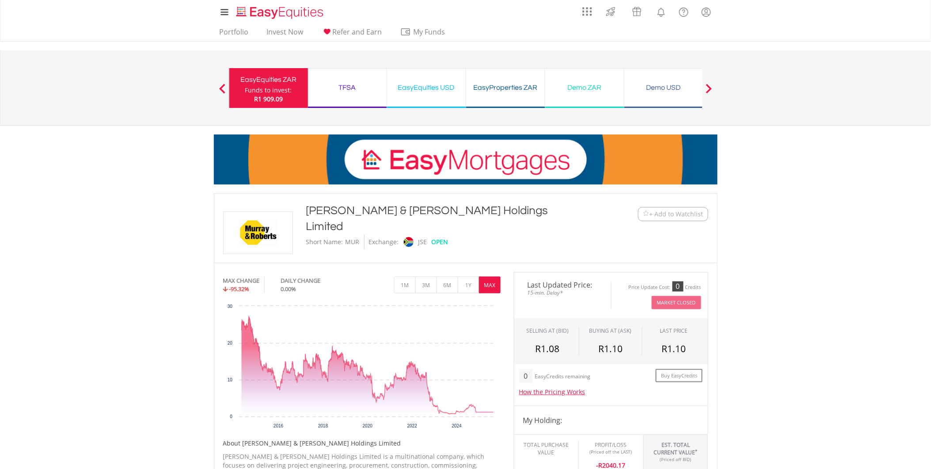
click at [302, 208] on div "[PERSON_NAME] & [PERSON_NAME] Holdings Limited Short Name: MUR Exchange: JSE OP…" at bounding box center [445, 225] width 291 height 47
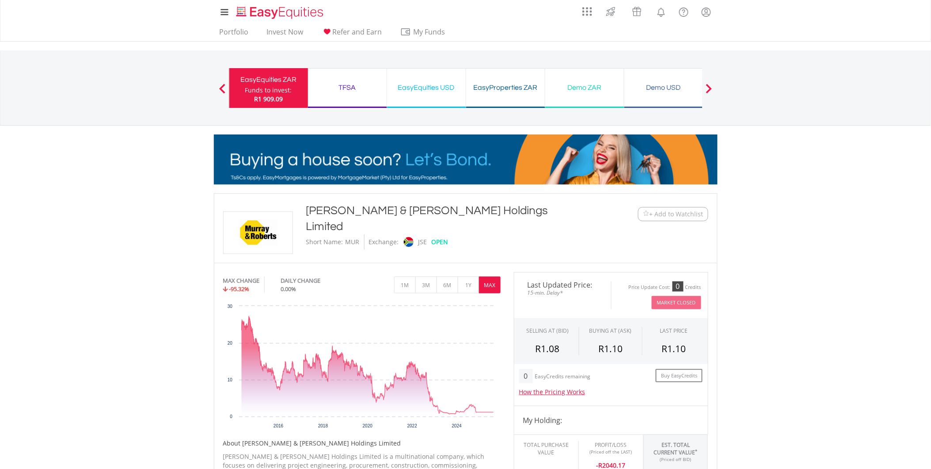
drag, startPoint x: 302, startPoint y: 208, endPoint x: 328, endPoint y: 208, distance: 25.2
copy div "[PERSON_NAME] & [PERSON_NAME] Holdings Limited"
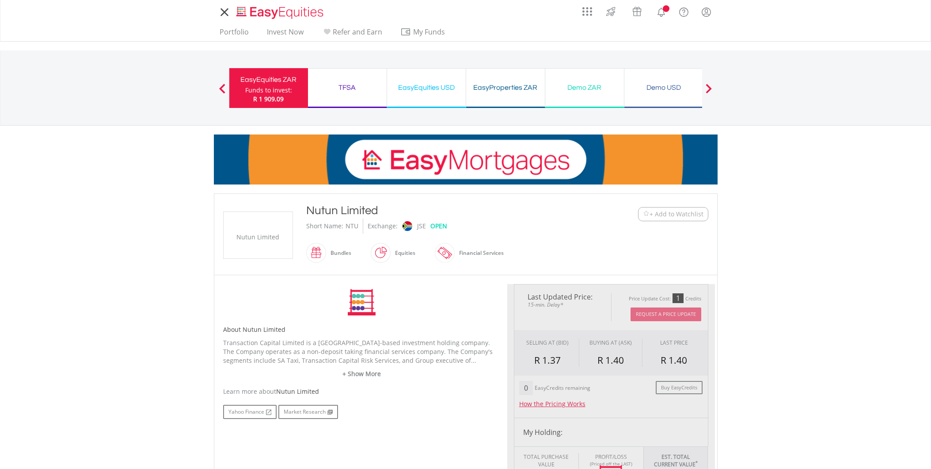
type input "********"
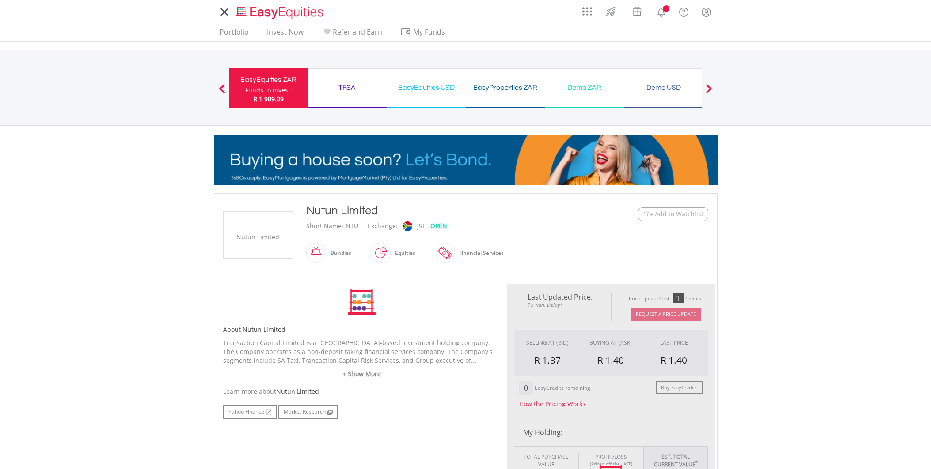
type input "******"
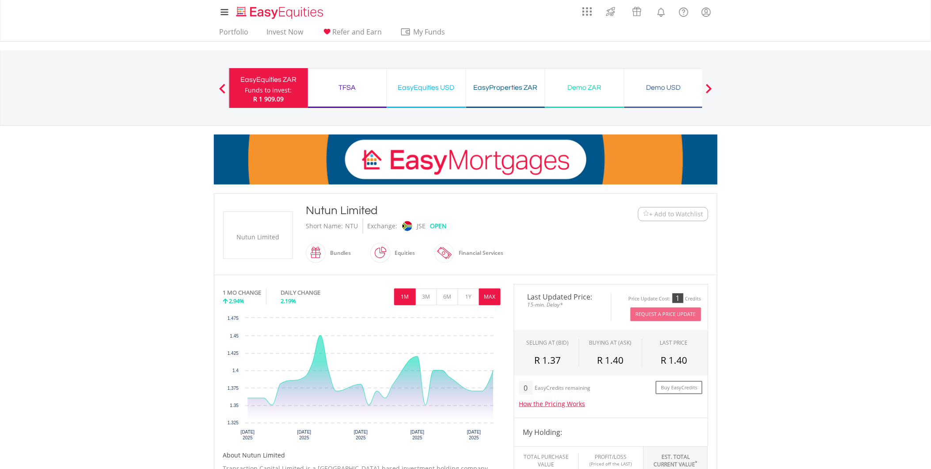
click at [493, 301] on button "MAX" at bounding box center [490, 296] width 22 height 17
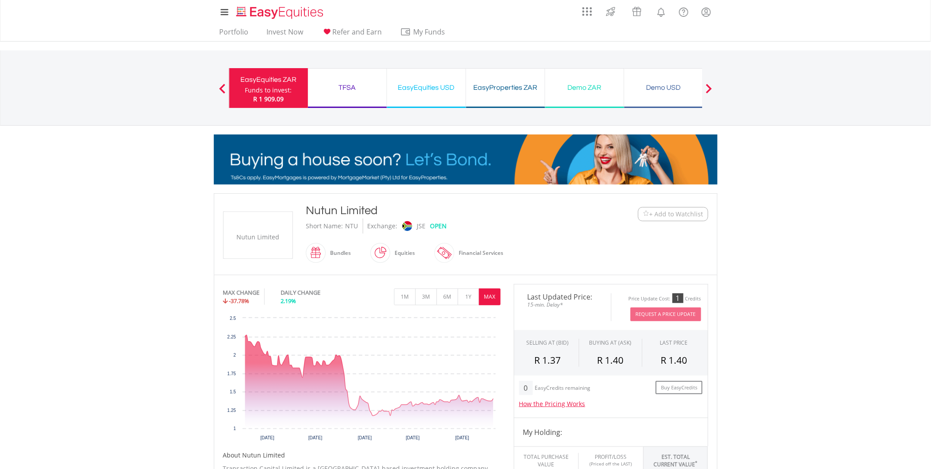
drag, startPoint x: 376, startPoint y: 210, endPoint x: 305, endPoint y: 206, distance: 71.3
click at [305, 206] on div "Nutun Limited Short Name: [GEOGRAPHIC_DATA] Exchange: JSE OPEN Bundles" at bounding box center [445, 233] width 291 height 63
drag, startPoint x: 305, startPoint y: 206, endPoint x: 313, endPoint y: 210, distance: 8.7
copy div "Nutun Limited"
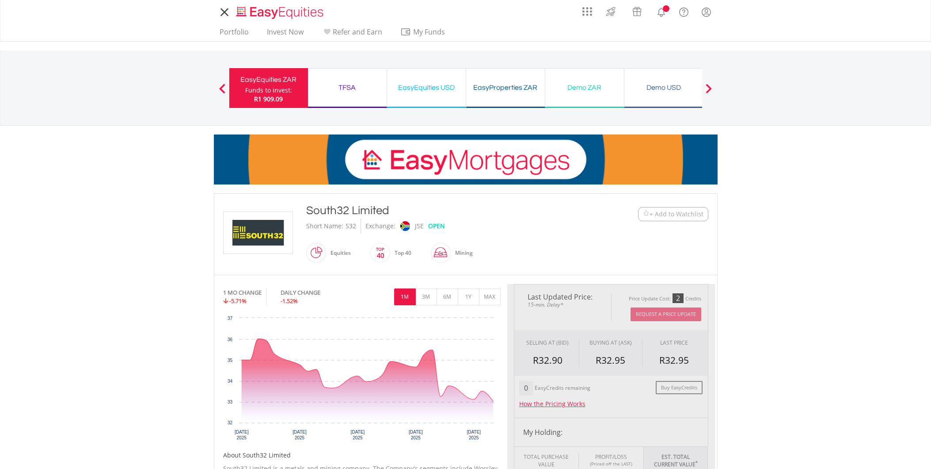
type input "********"
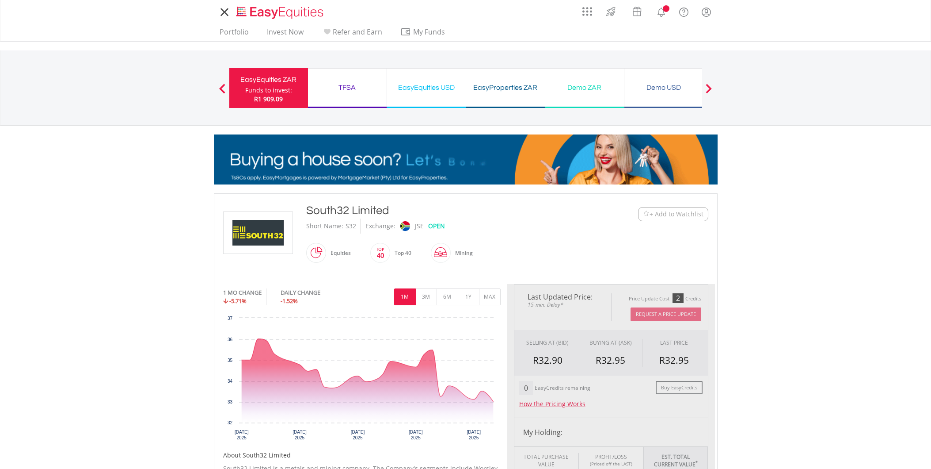
type input "******"
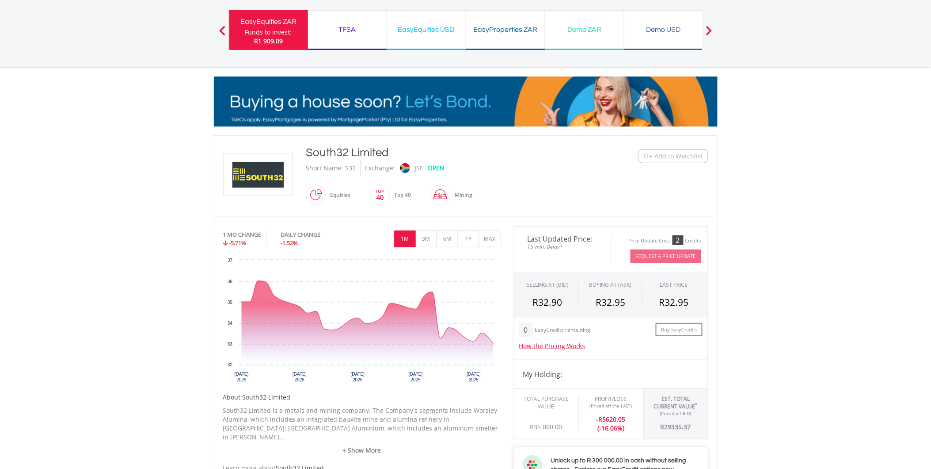
scroll to position [147, 0]
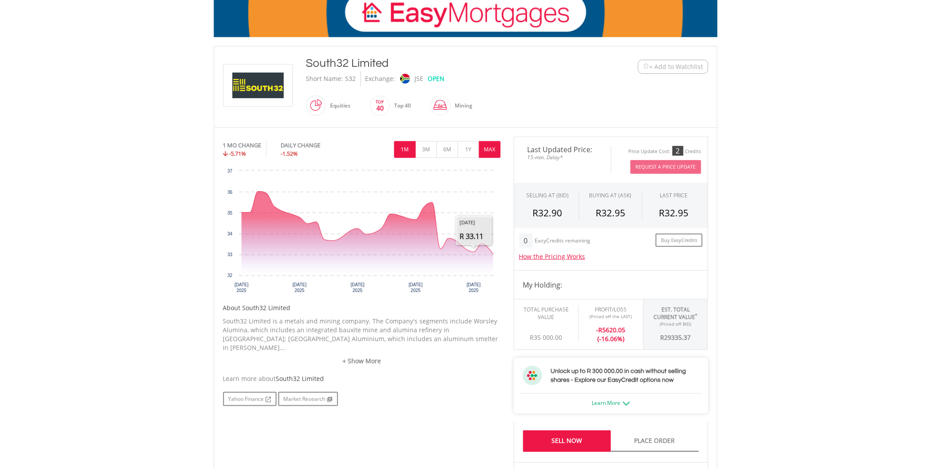
click at [489, 149] on button "MAX" at bounding box center [490, 149] width 22 height 17
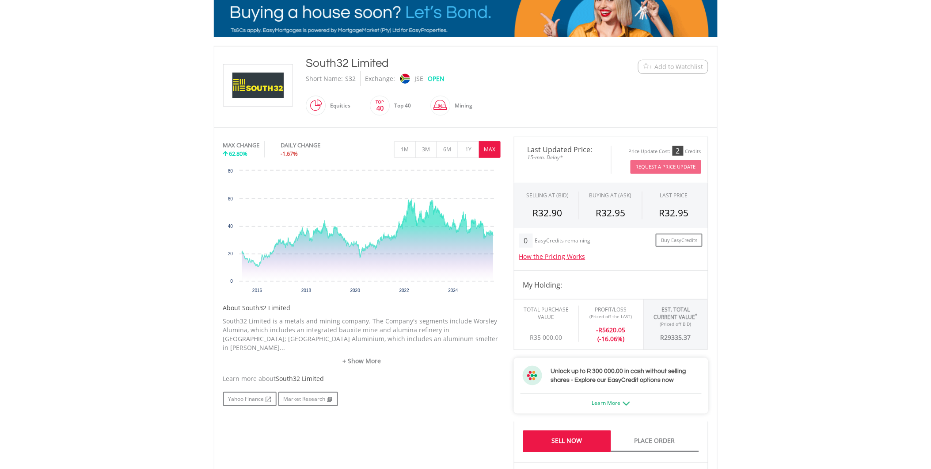
drag, startPoint x: 387, startPoint y: 65, endPoint x: 308, endPoint y: 67, distance: 79.2
click at [308, 67] on div "South32 Limited" at bounding box center [445, 63] width 278 height 16
copy div "South32 Limited"
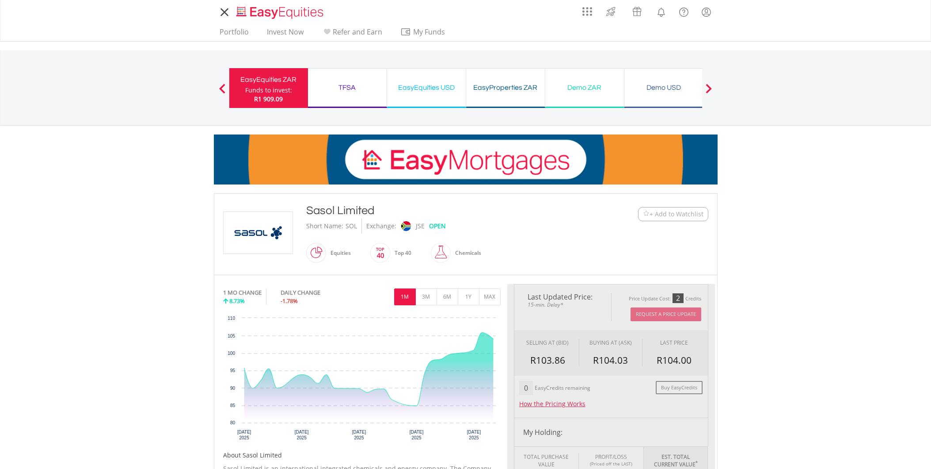
type input "********"
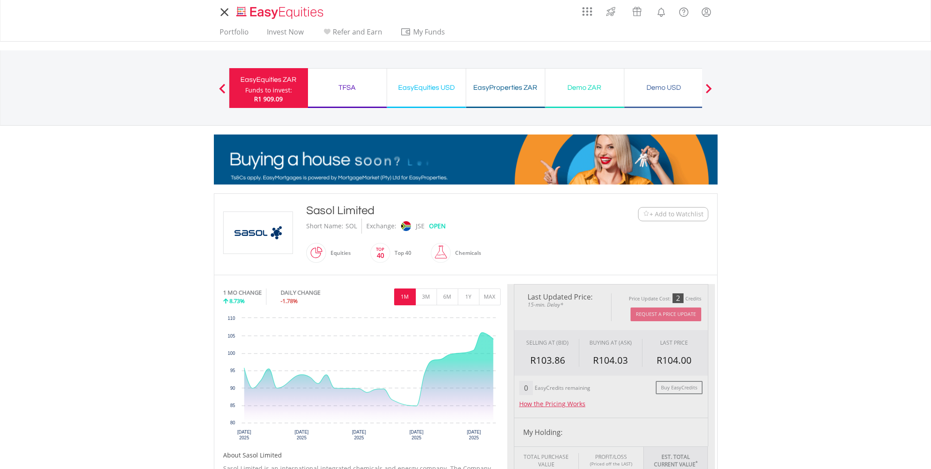
type input "******"
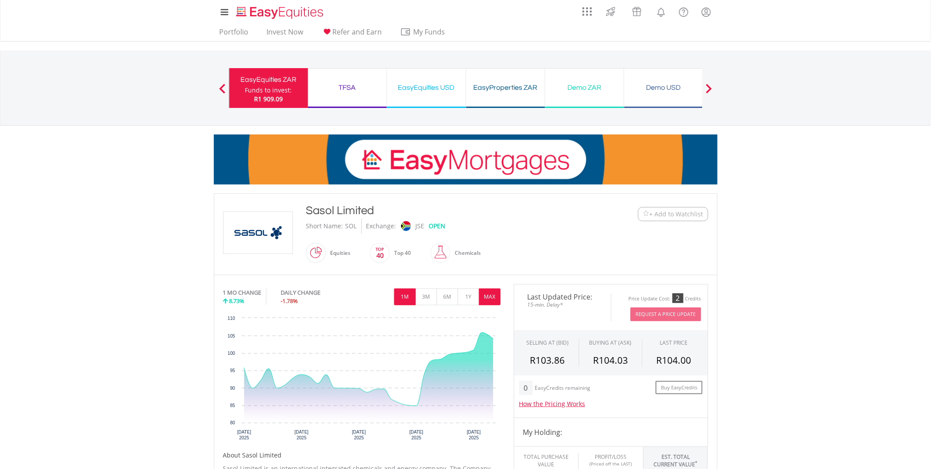
click at [496, 299] on button "MAX" at bounding box center [490, 296] width 22 height 17
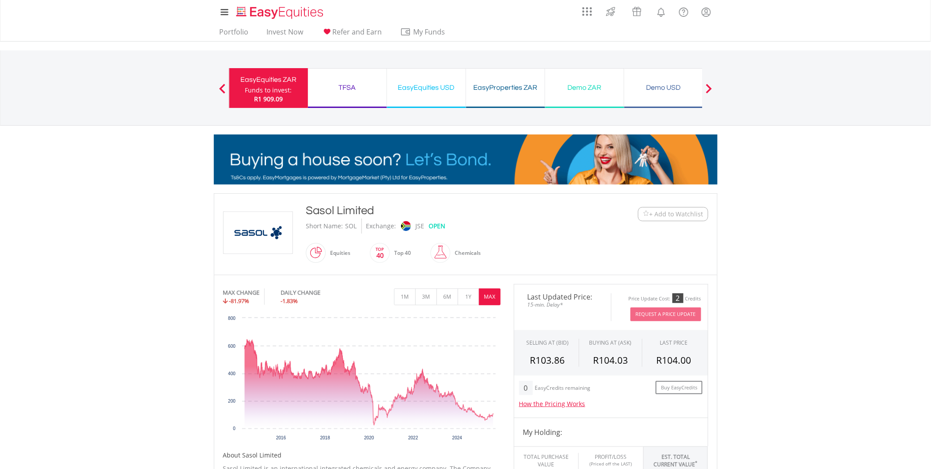
drag, startPoint x: 379, startPoint y: 212, endPoint x: 308, endPoint y: 209, distance: 70.8
click at [308, 209] on div "Sasol Limited" at bounding box center [445, 210] width 278 height 16
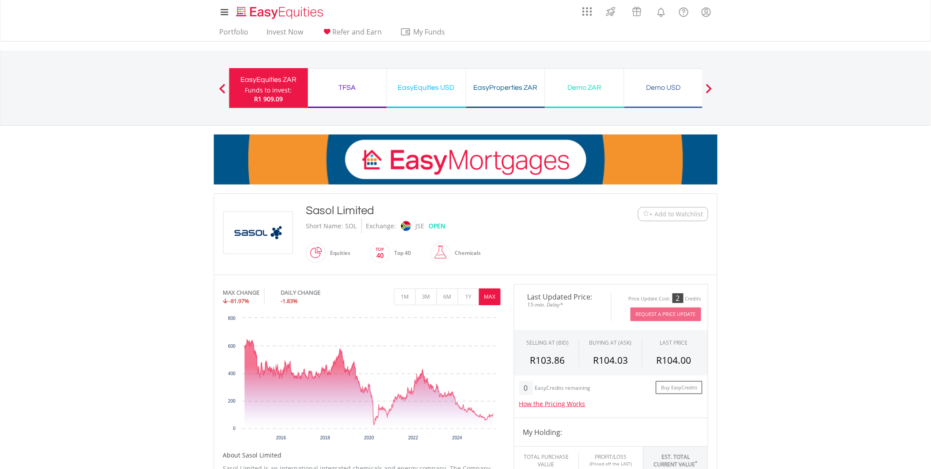
drag, startPoint x: 308, startPoint y: 209, endPoint x: 313, endPoint y: 211, distance: 5.5
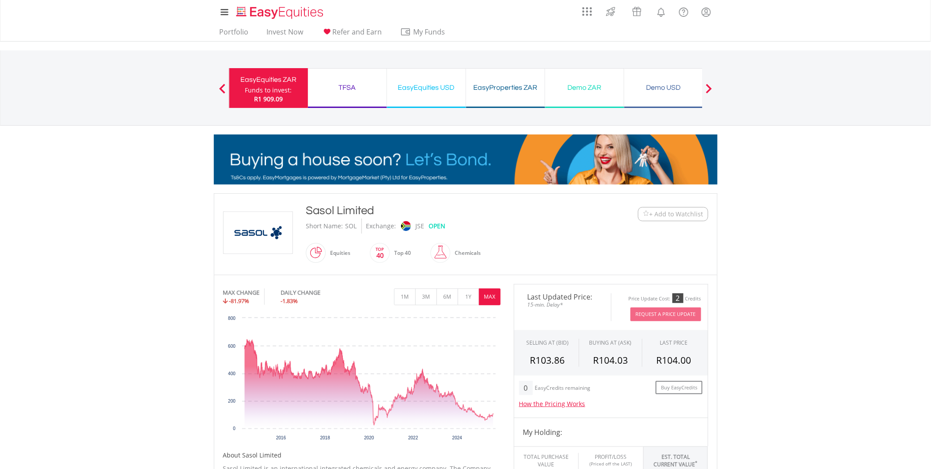
copy div "Sasol Limited"
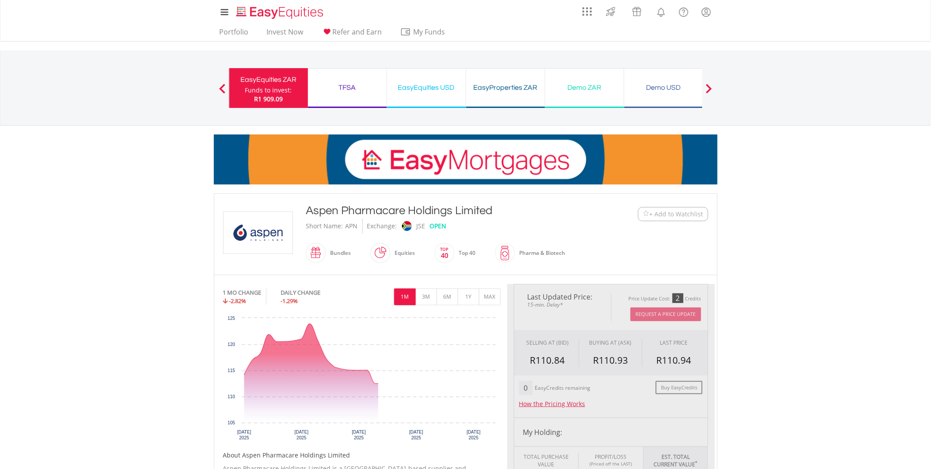
type input "********"
type input "******"
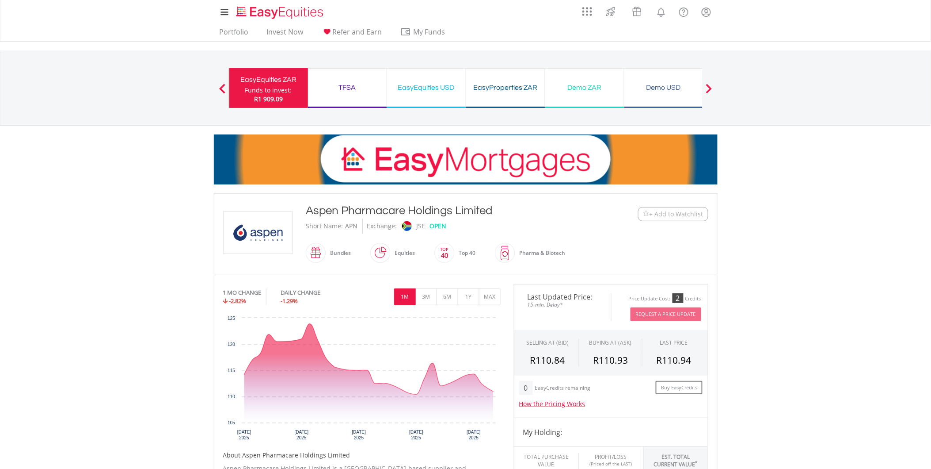
drag, startPoint x: 499, startPoint y: 213, endPoint x: 307, endPoint y: 213, distance: 191.4
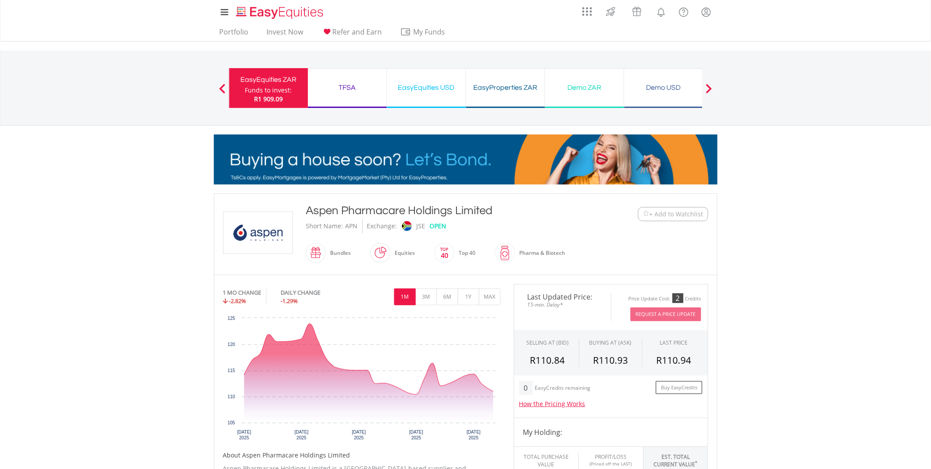
click at [307, 213] on div "Aspen Pharmacare Holdings Limited" at bounding box center [445, 210] width 278 height 16
drag, startPoint x: 307, startPoint y: 213, endPoint x: 328, endPoint y: 217, distance: 21.8
copy div "Aspen Pharmacare Holdings Limited"
